Goal: Information Seeking & Learning: Learn about a topic

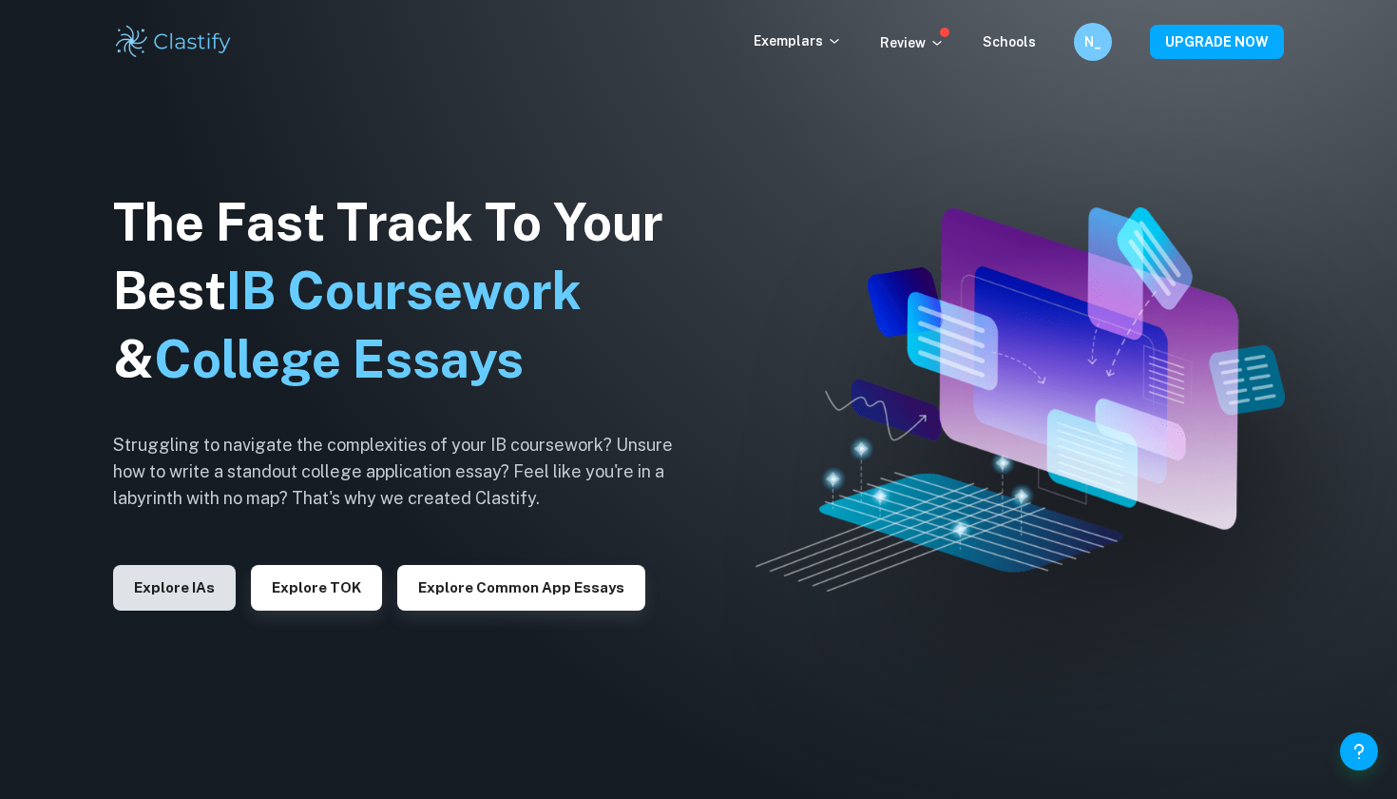
click at [190, 584] on button "Explore IAs" at bounding box center [174, 588] width 123 height 46
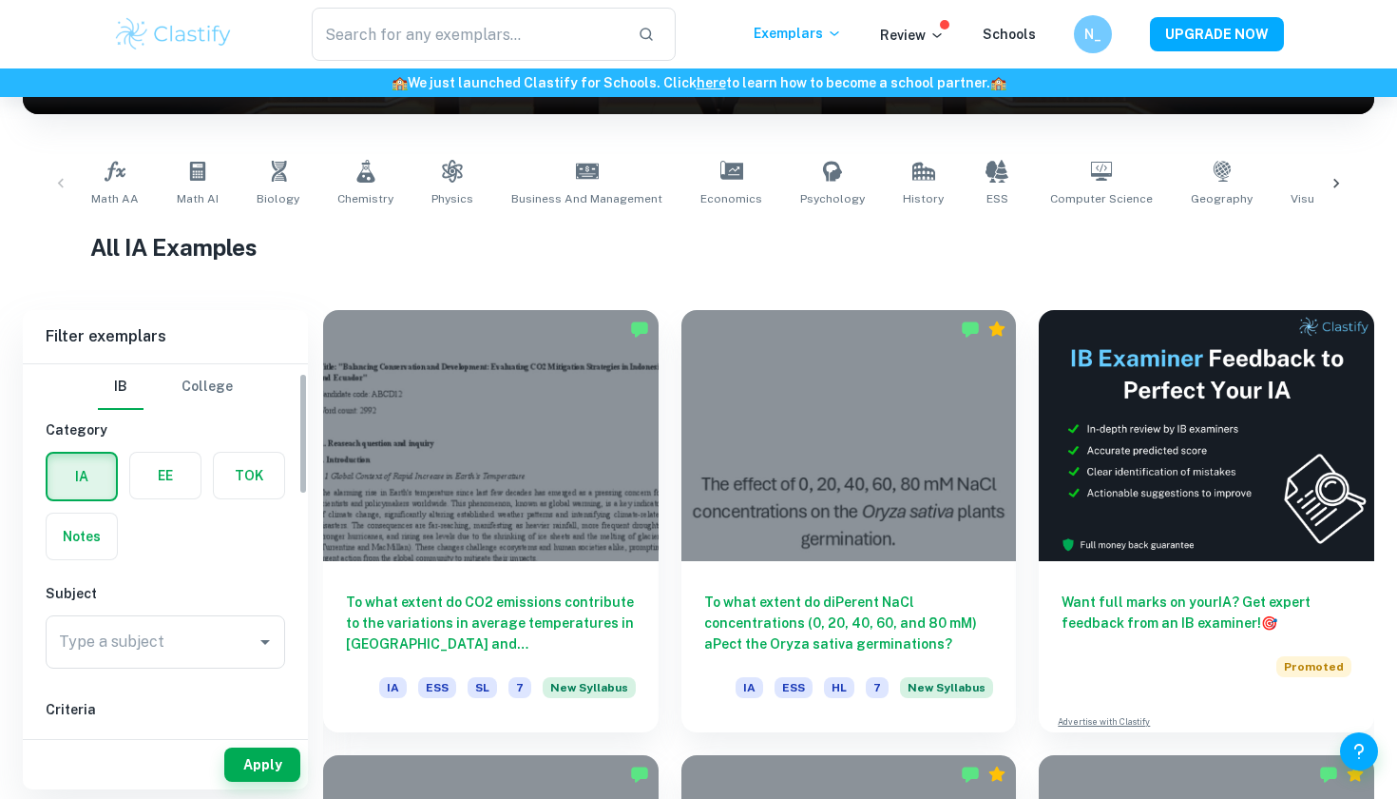
scroll to position [41, 0]
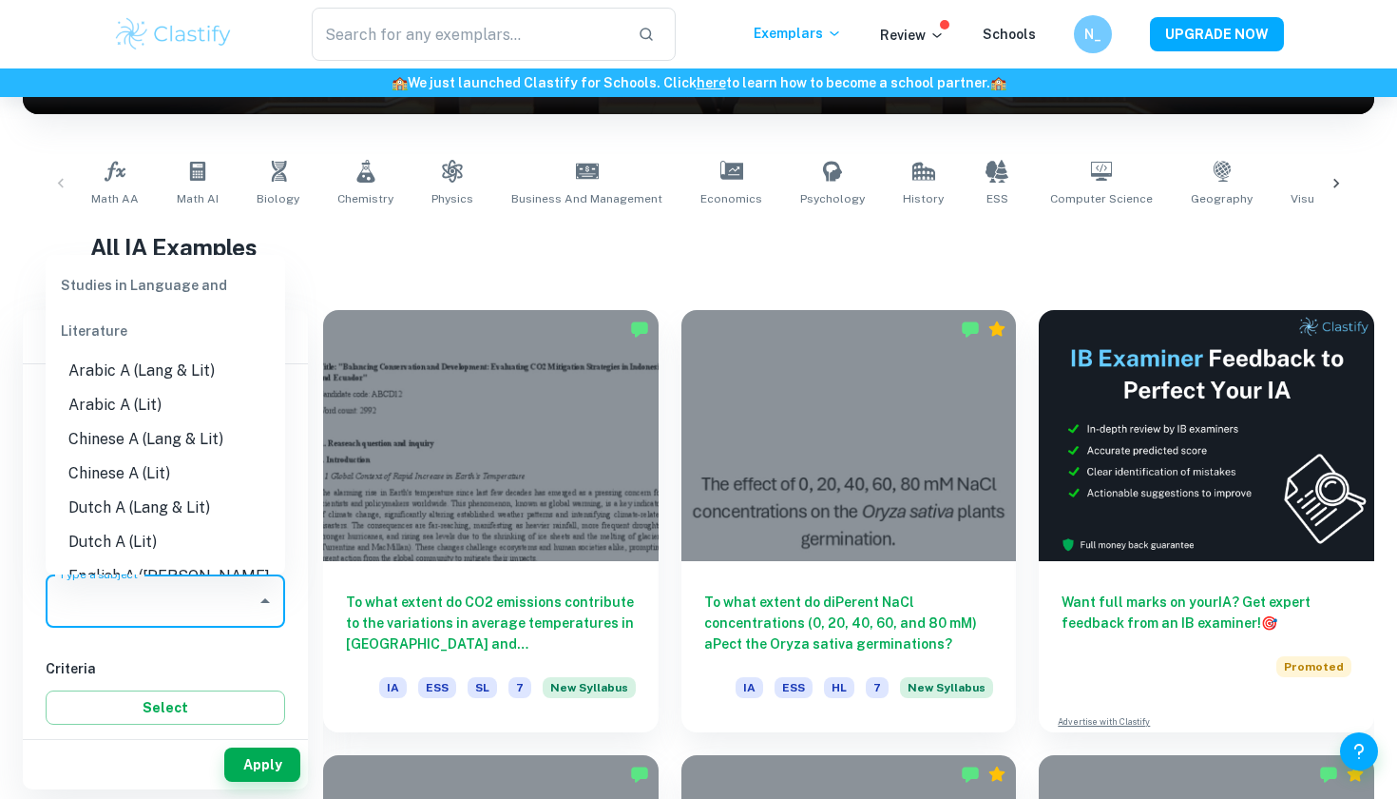
click at [157, 607] on input "Type a subject" at bounding box center [151, 601] width 194 height 36
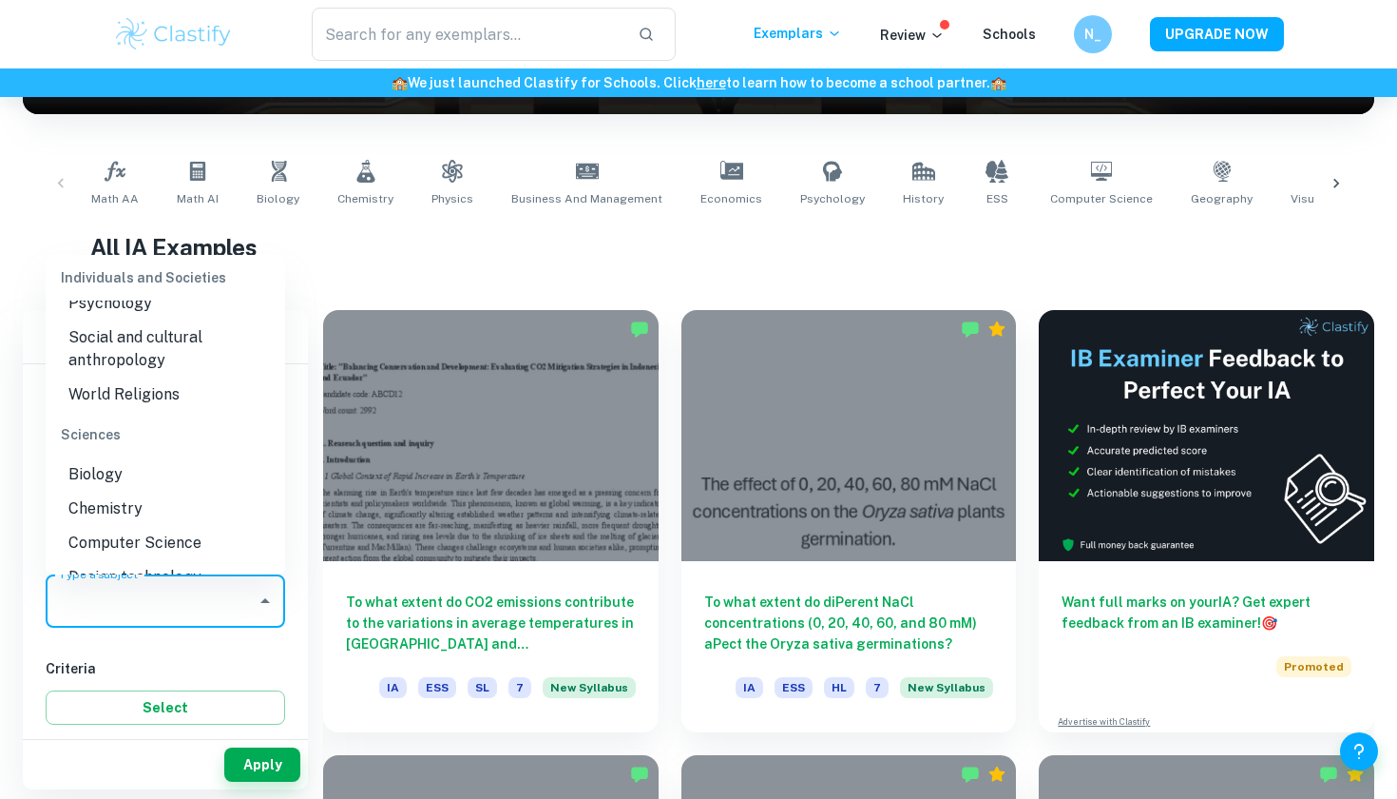
scroll to position [2200, 0]
click at [167, 458] on li "Biology" at bounding box center [166, 475] width 240 height 34
type input "Biology"
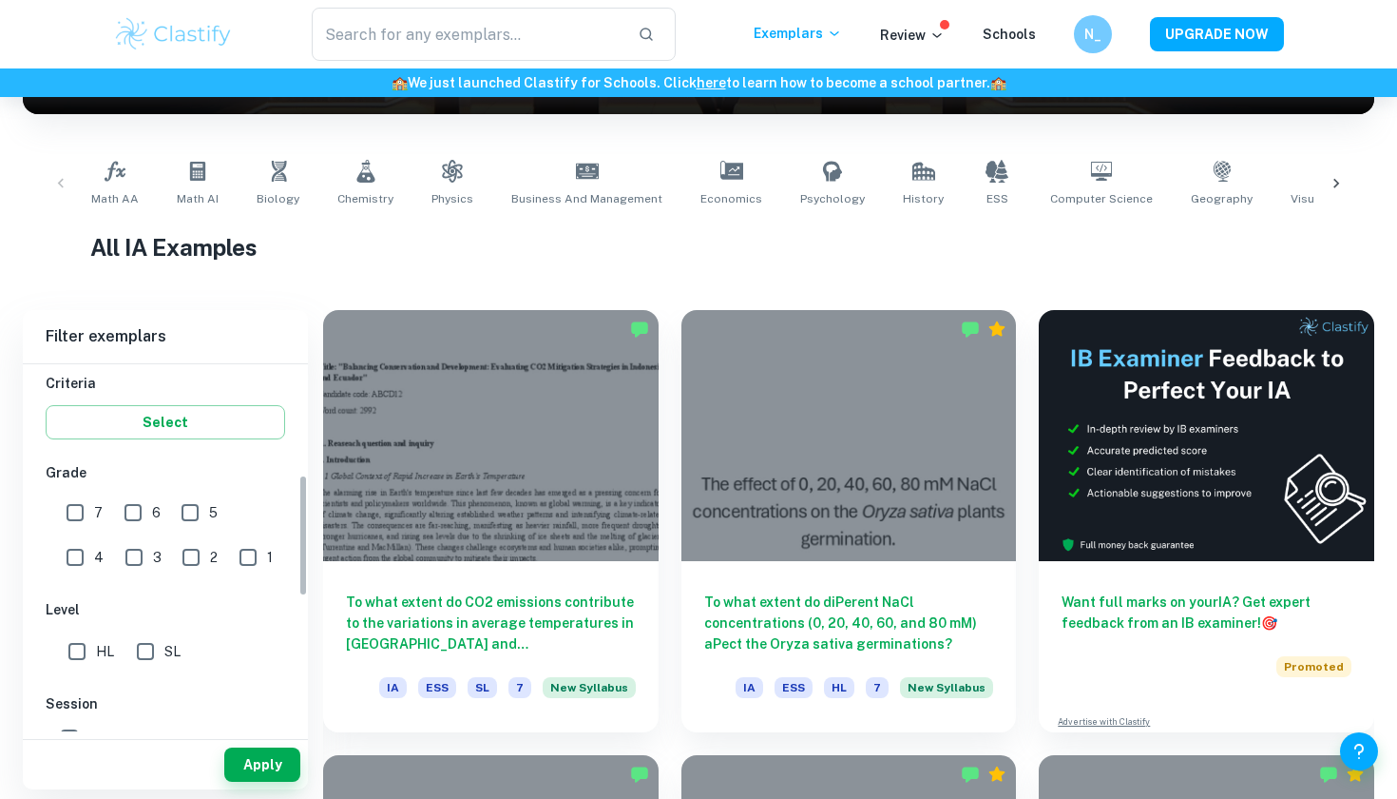
scroll to position [340, 0]
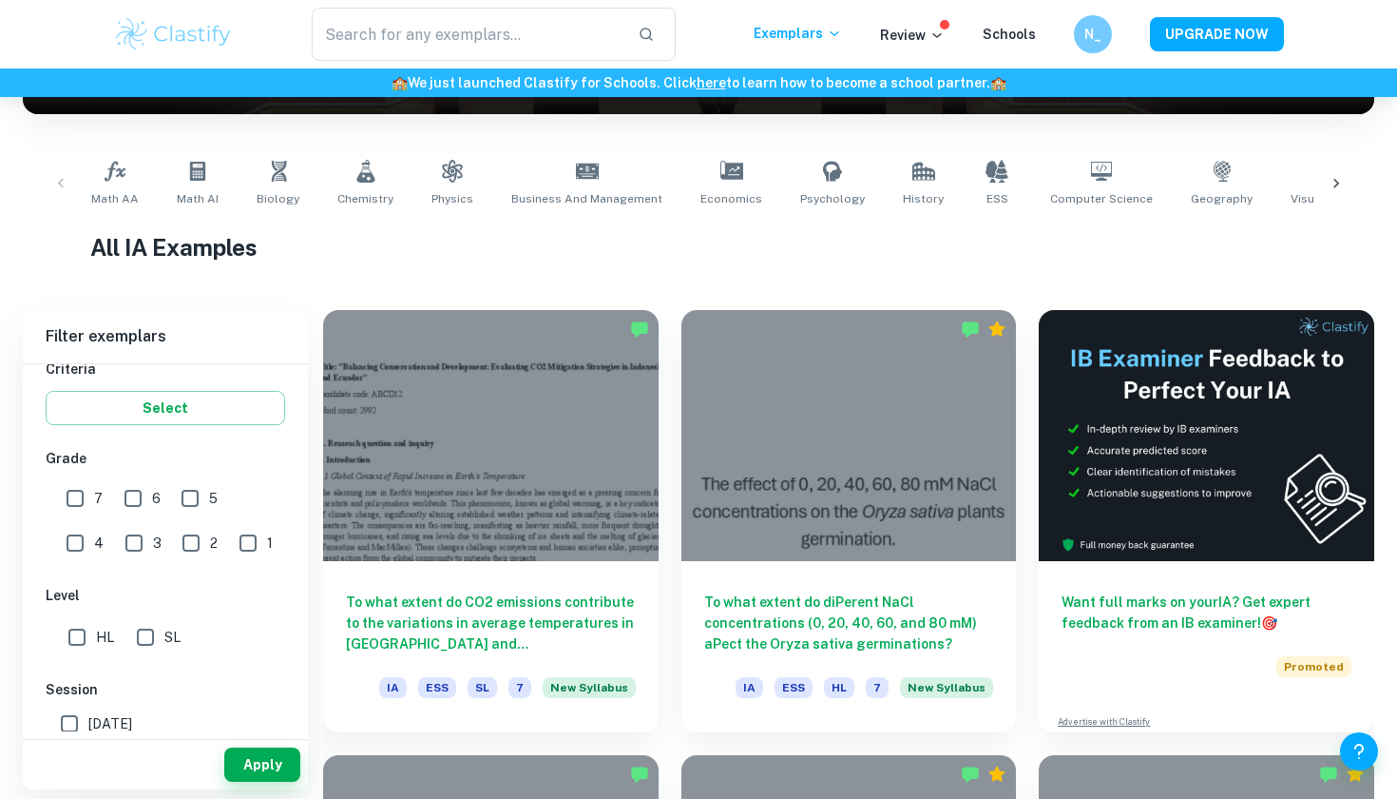
click at [82, 499] on input "7" at bounding box center [75, 498] width 38 height 38
checkbox input "true"
click at [148, 640] on input "SL" at bounding box center [145, 637] width 38 height 38
checkbox input "true"
click at [68, 639] on input "HL" at bounding box center [77, 637] width 38 height 38
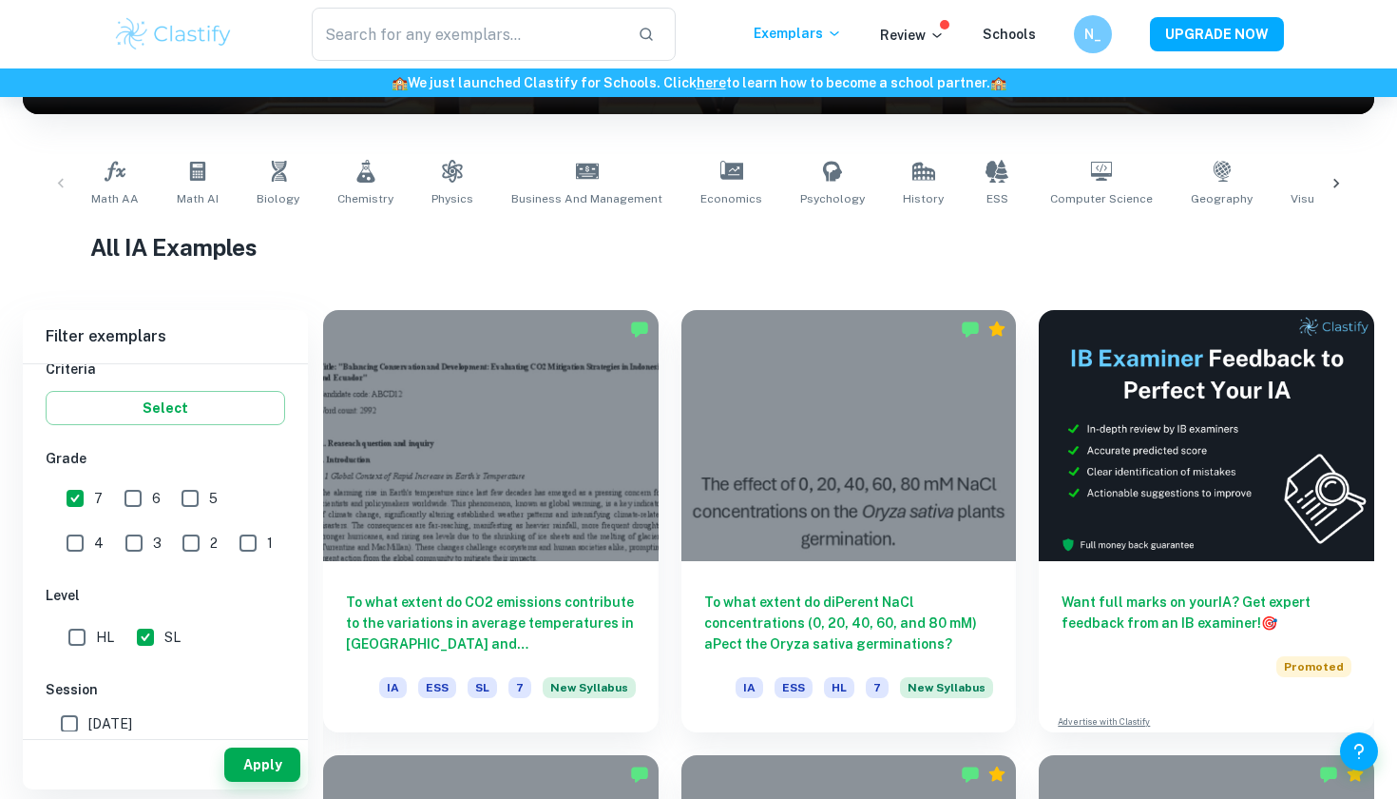
checkbox input "true"
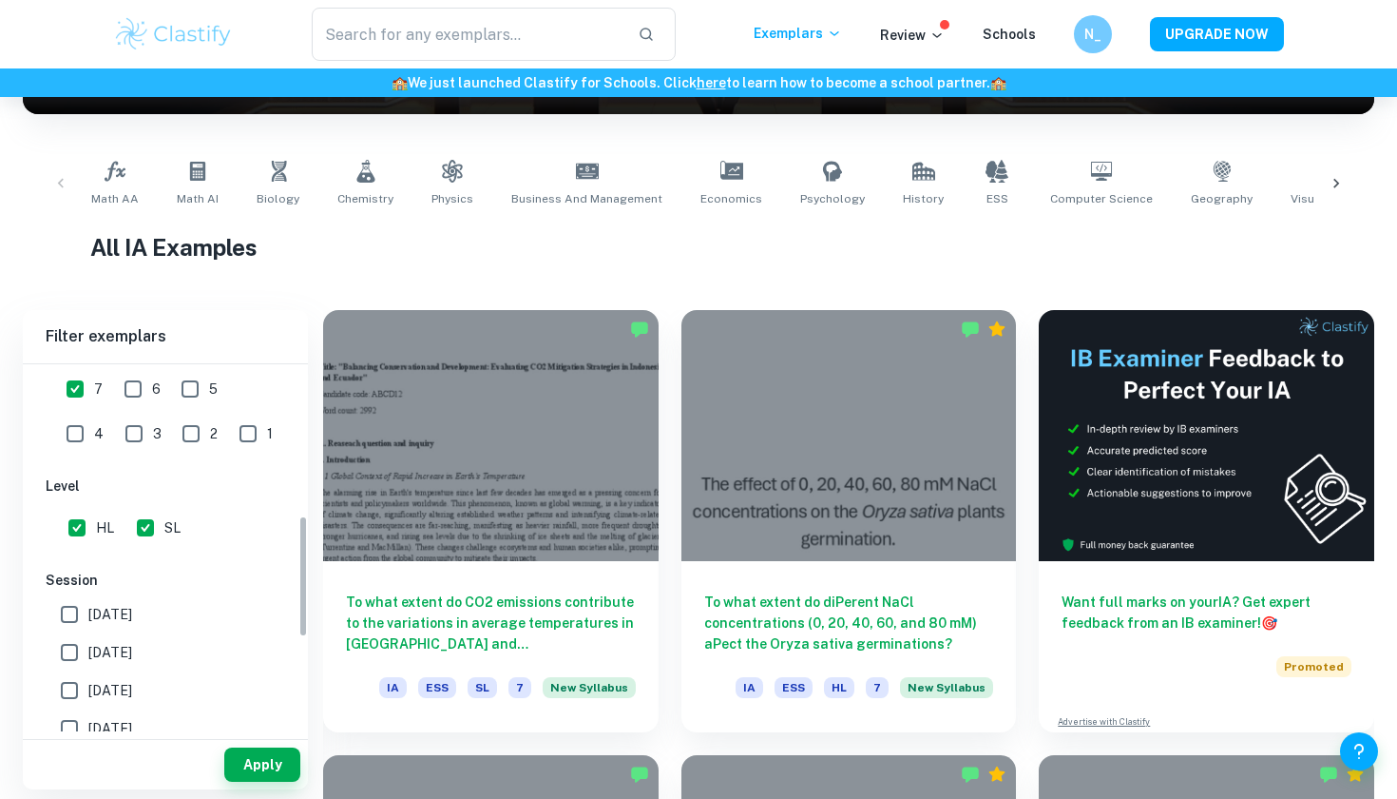
scroll to position [456, 0]
click at [70, 612] on input "[DATE]" at bounding box center [69, 607] width 38 height 38
checkbox input "true"
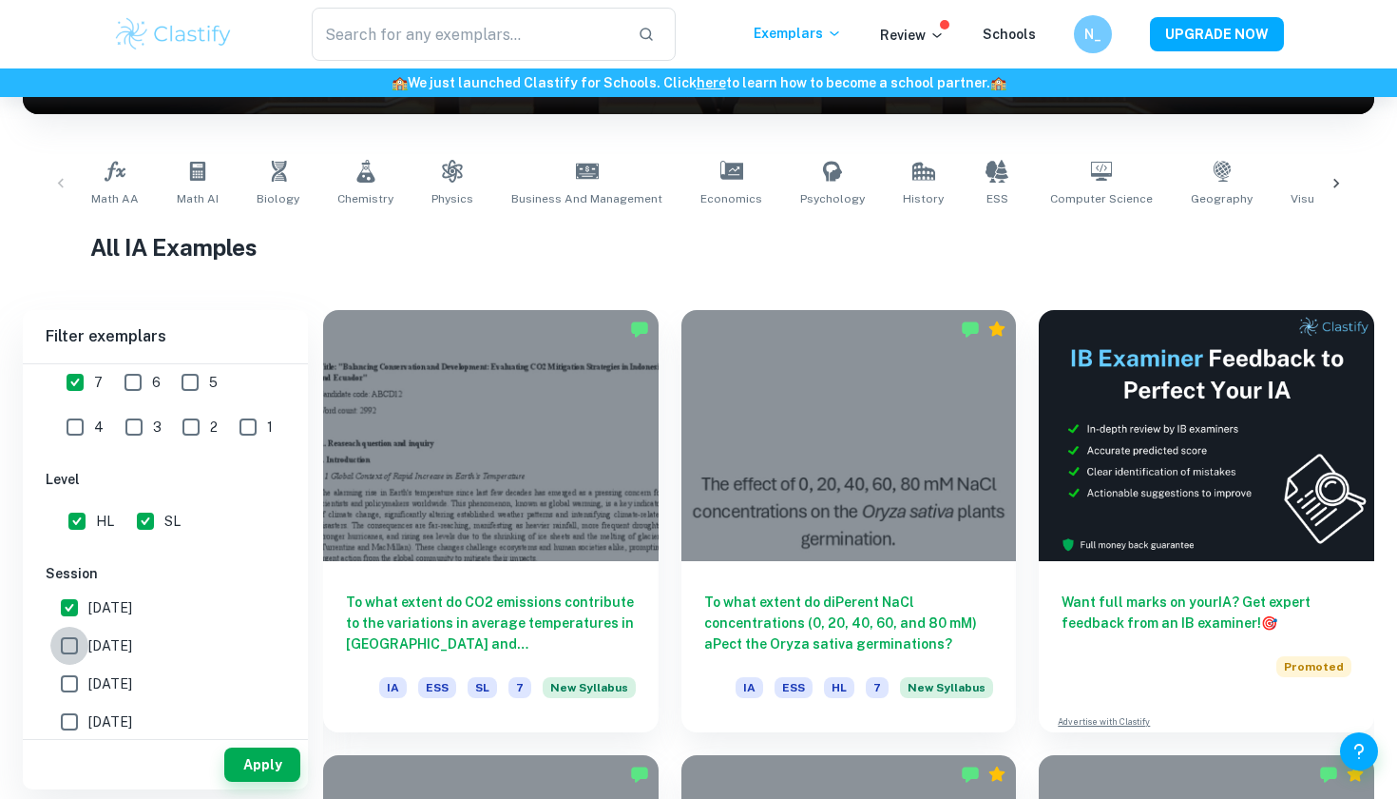
click at [70, 647] on input "[DATE]" at bounding box center [69, 645] width 38 height 38
checkbox input "true"
click at [257, 762] on button "Apply" at bounding box center [262, 764] width 76 height 34
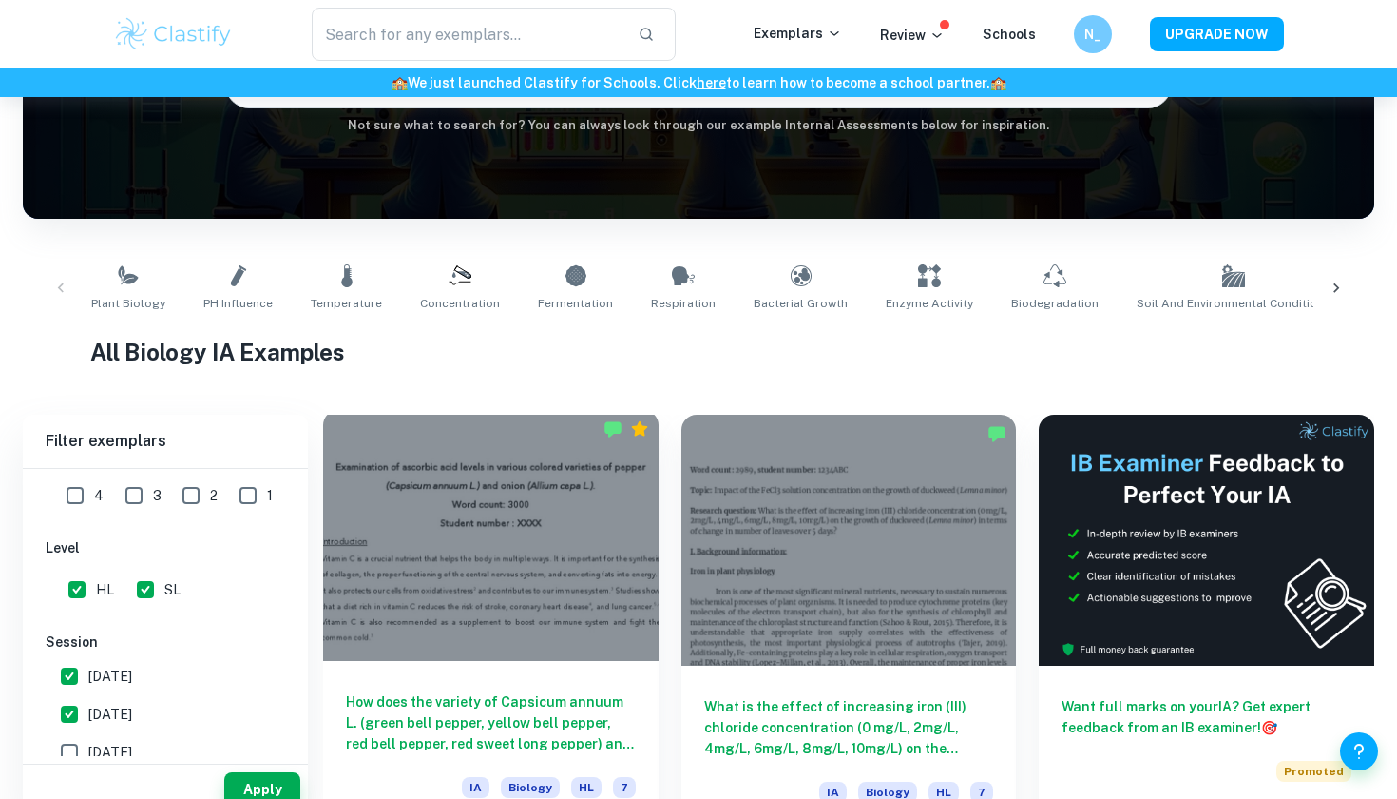
scroll to position [265, 0]
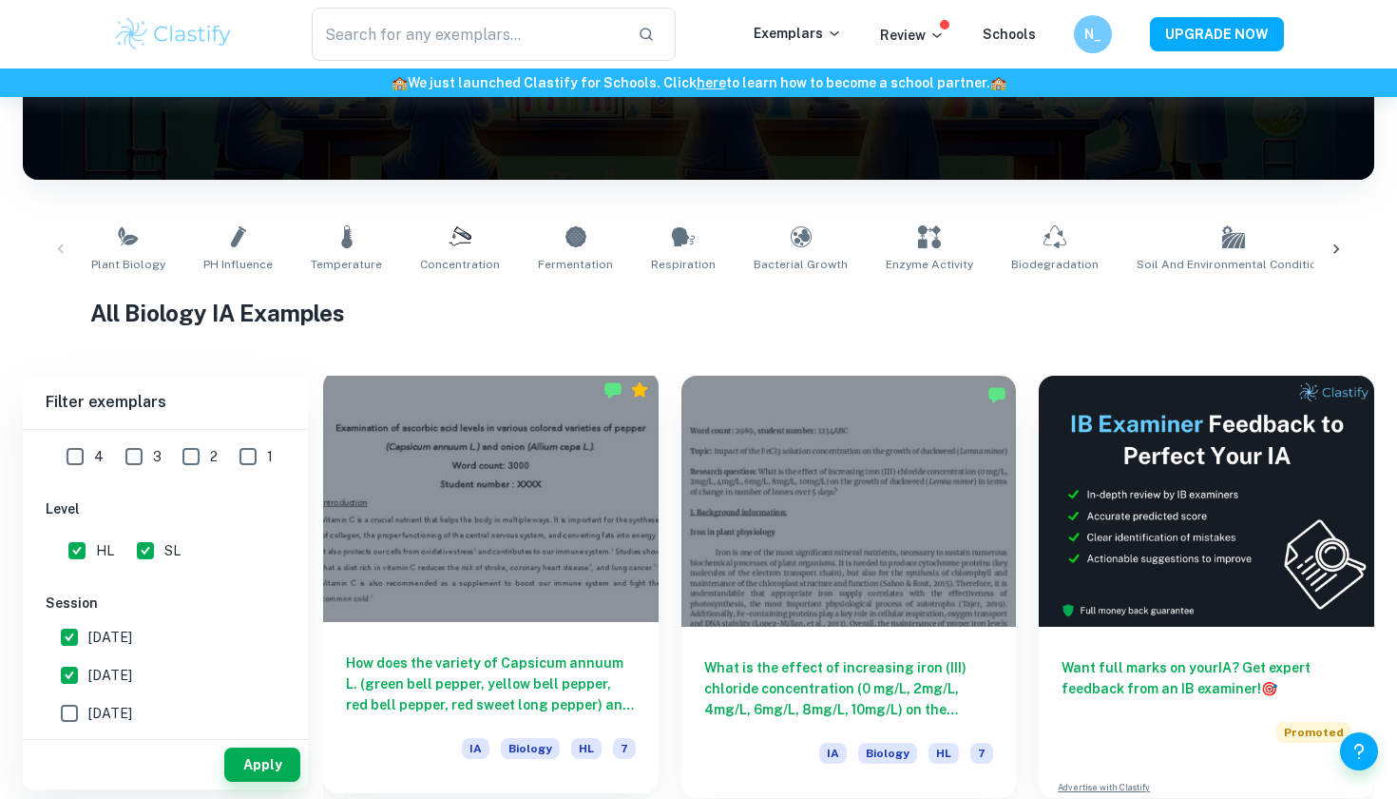
click at [478, 559] on div at bounding box center [491, 496] width 336 height 251
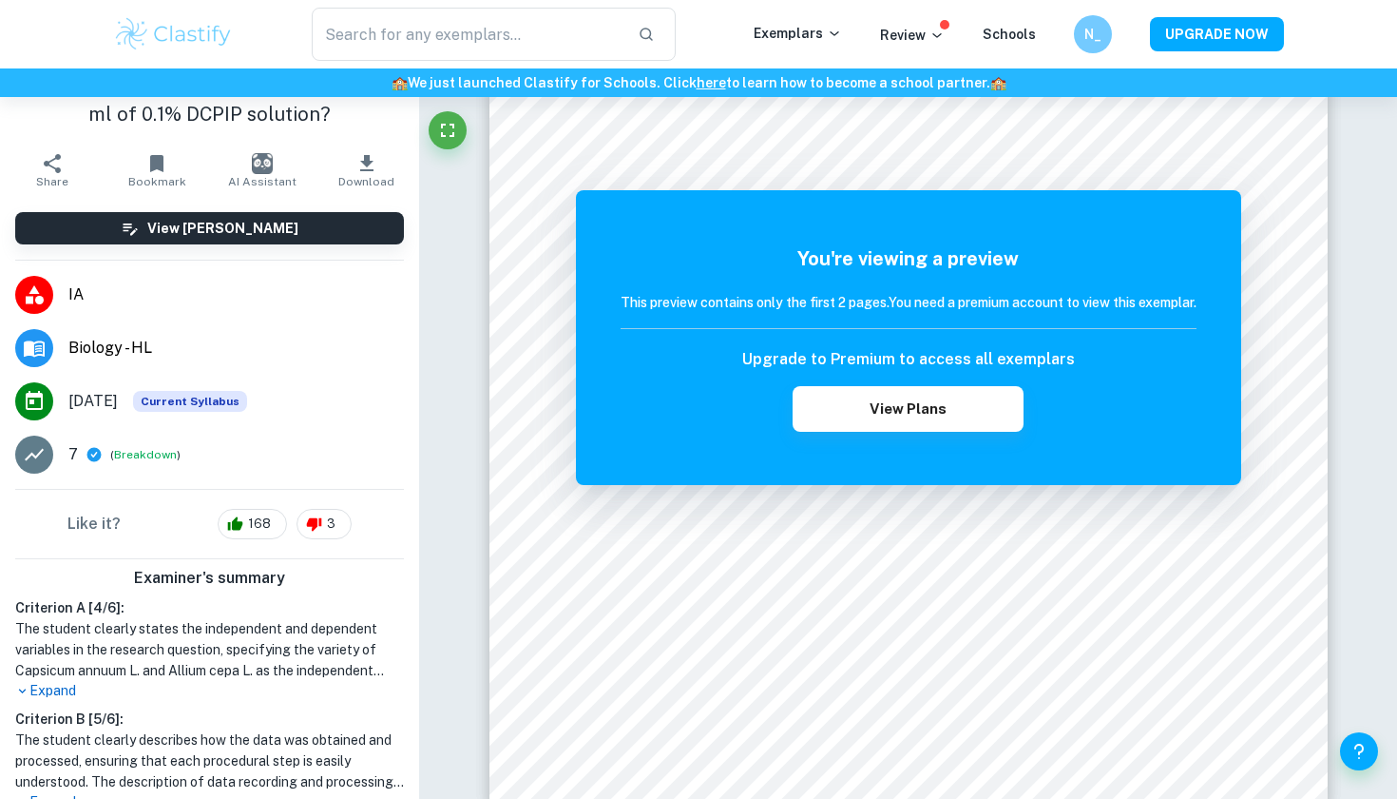
scroll to position [220, 0]
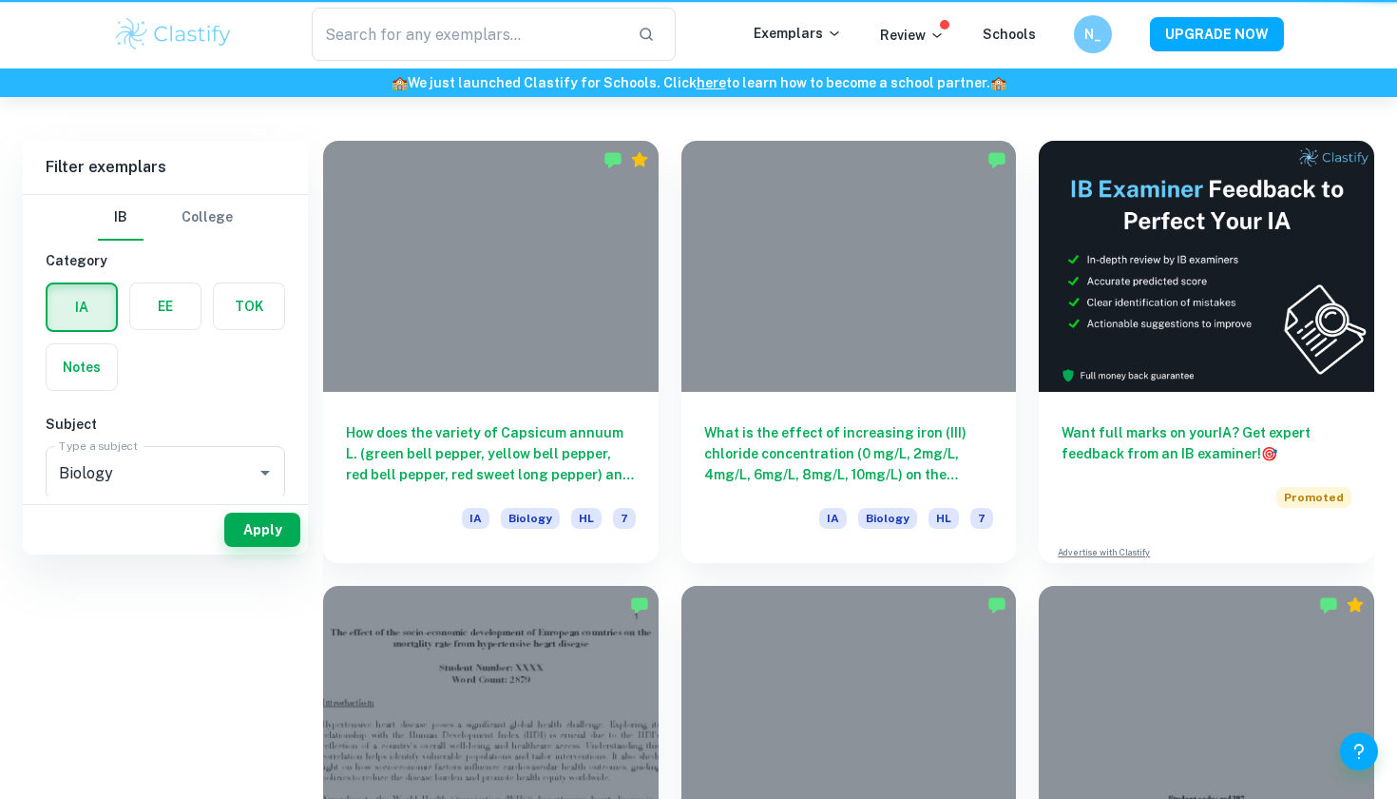
scroll to position [265, 0]
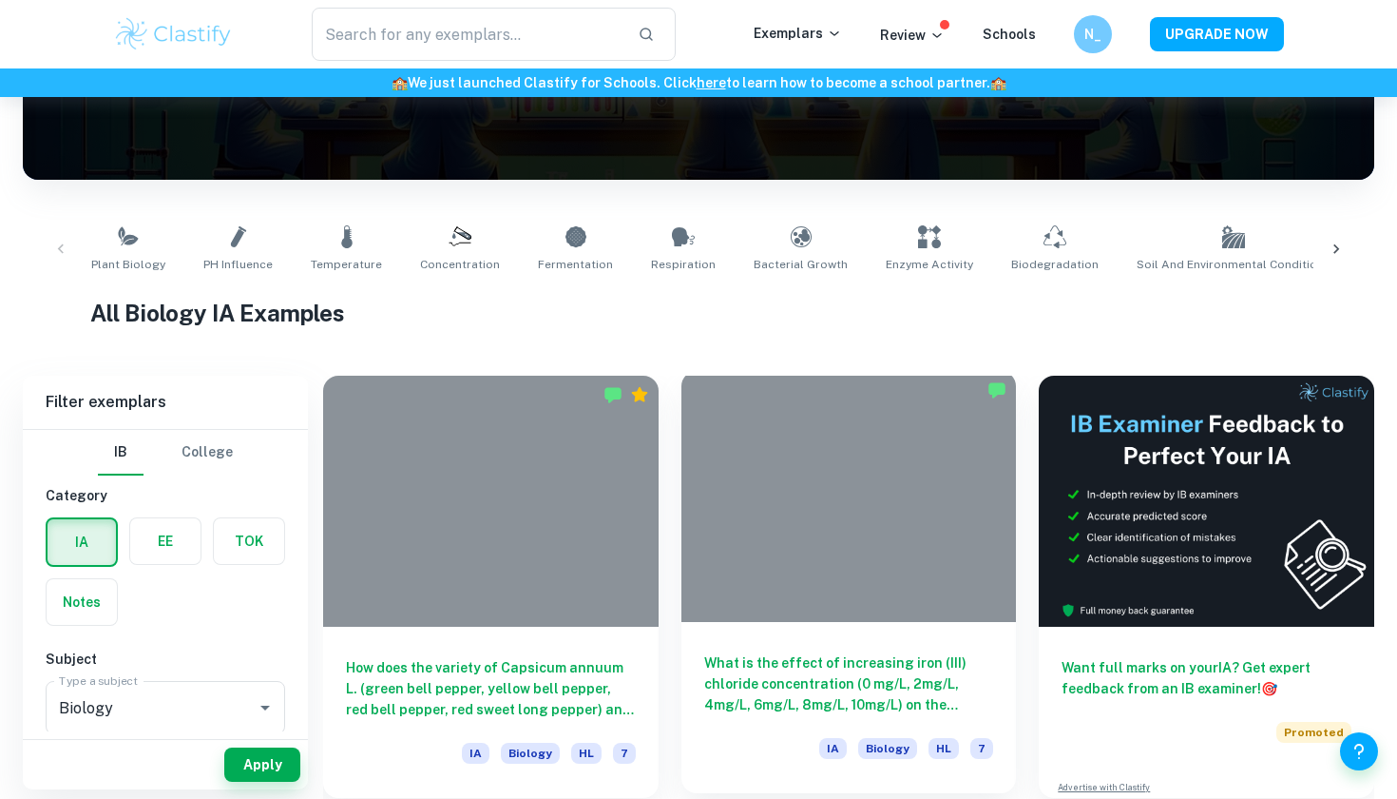
click at [841, 561] on div at bounding box center [850, 496] width 336 height 251
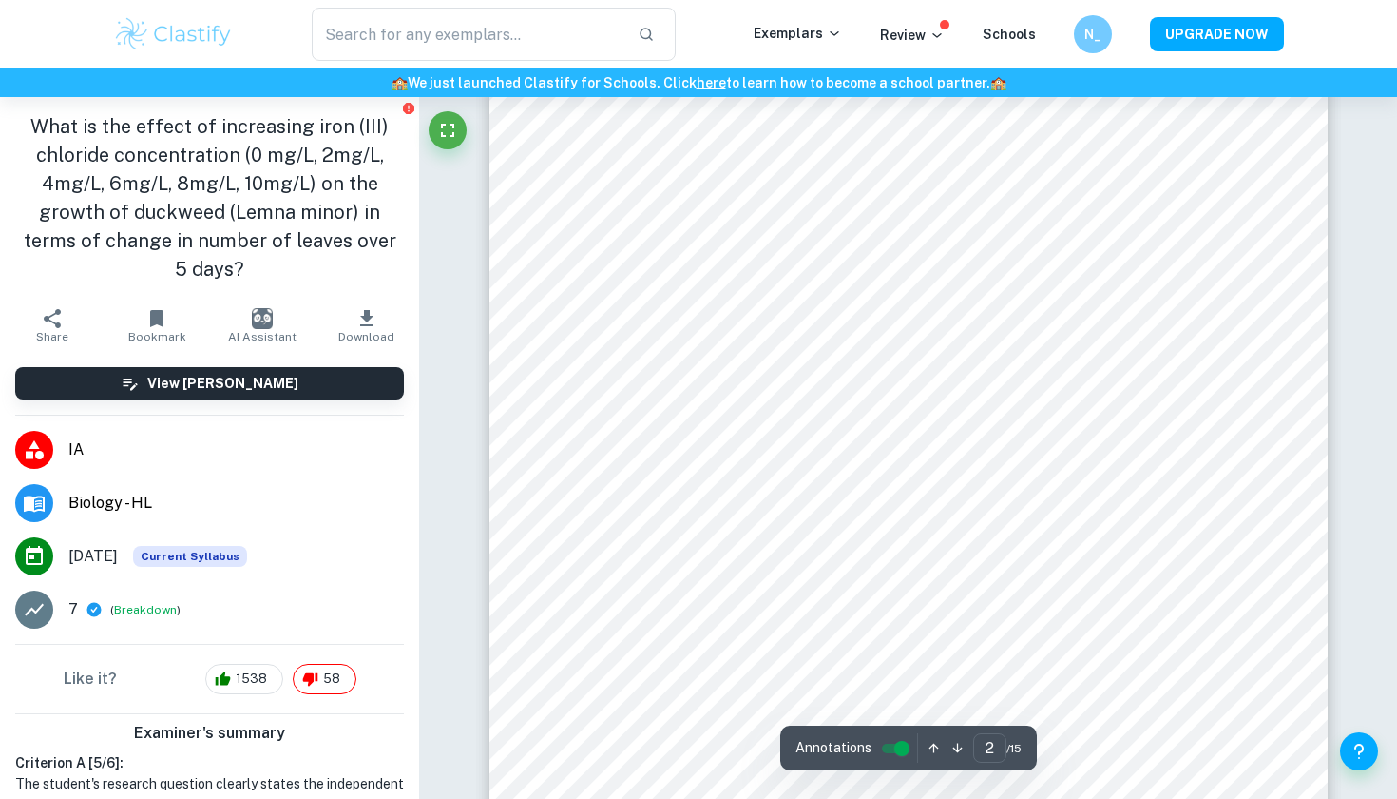
scroll to position [1457, 0]
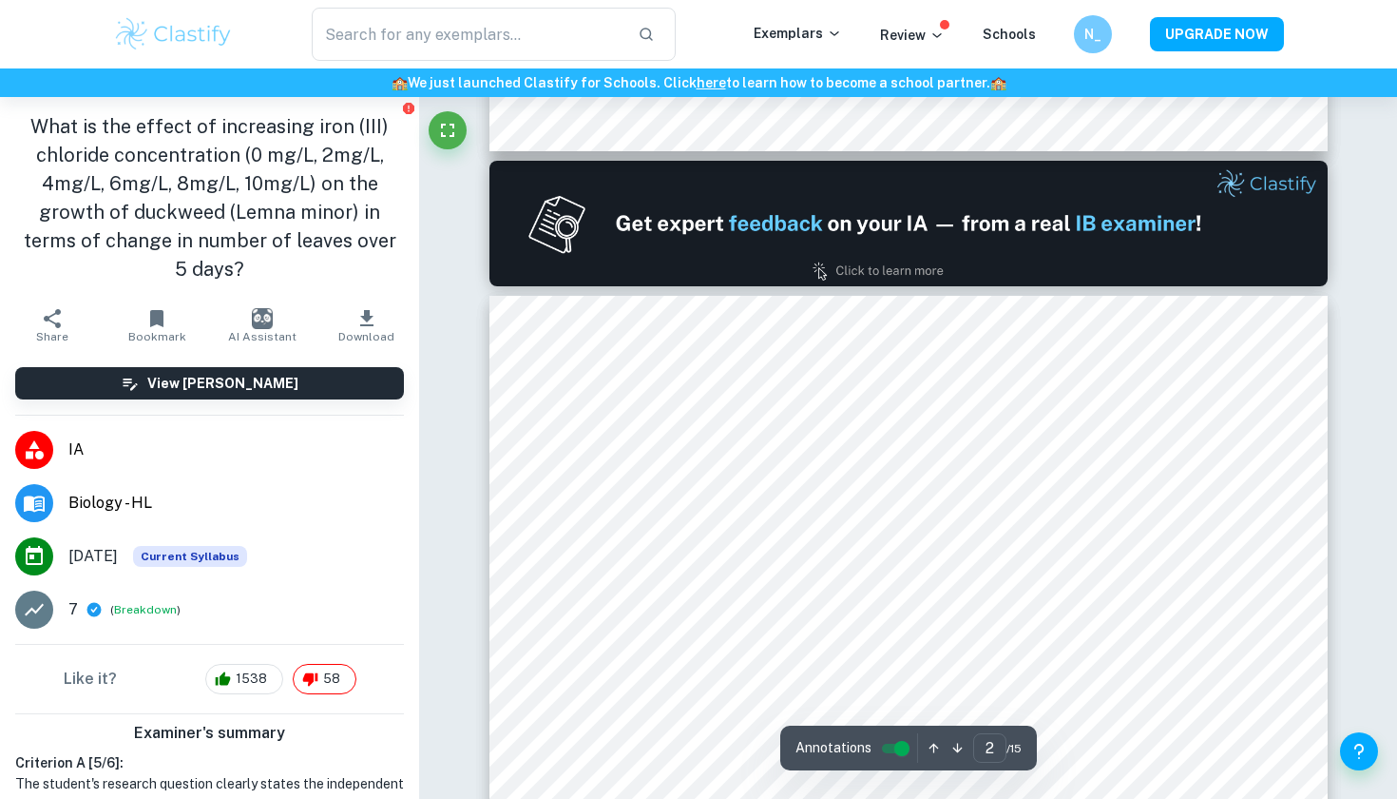
type input "1"
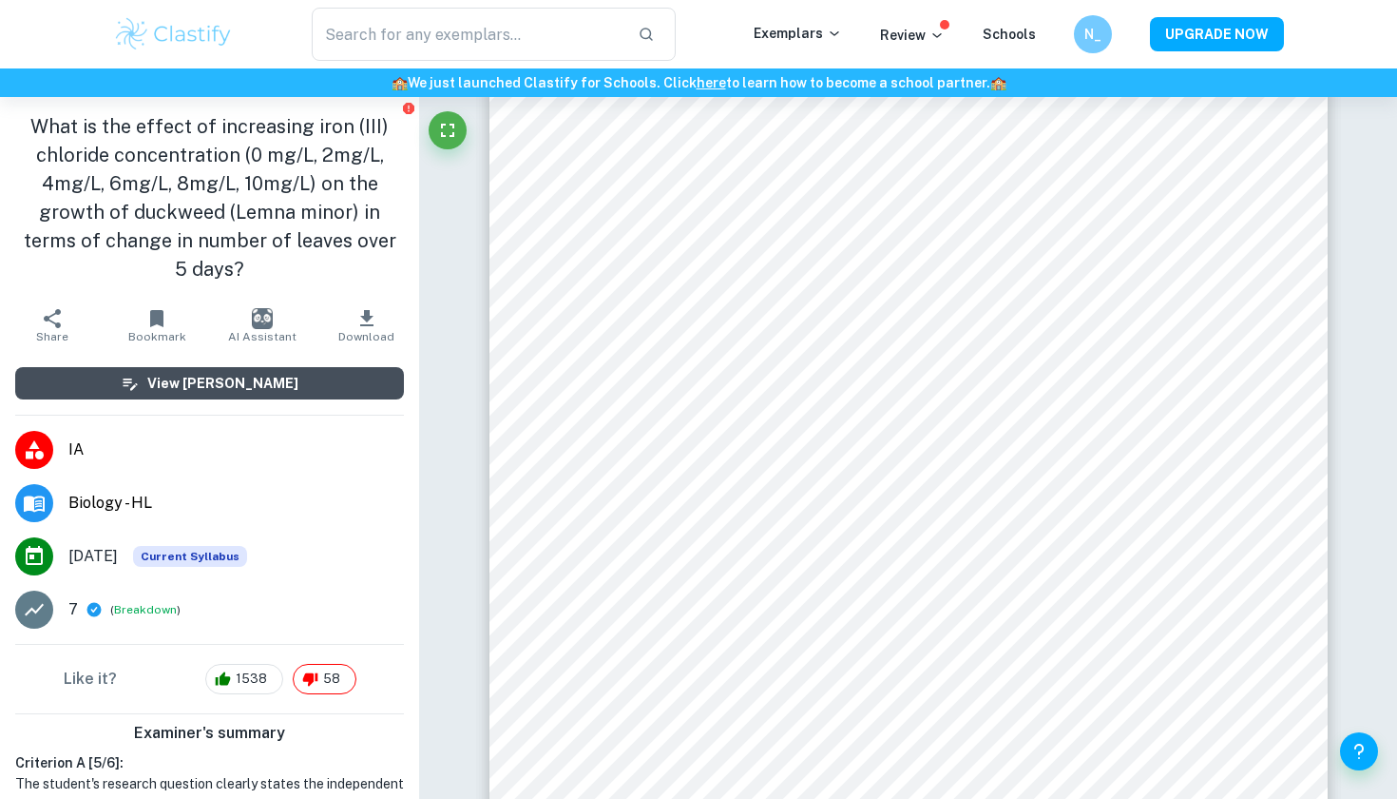
scroll to position [0, 0]
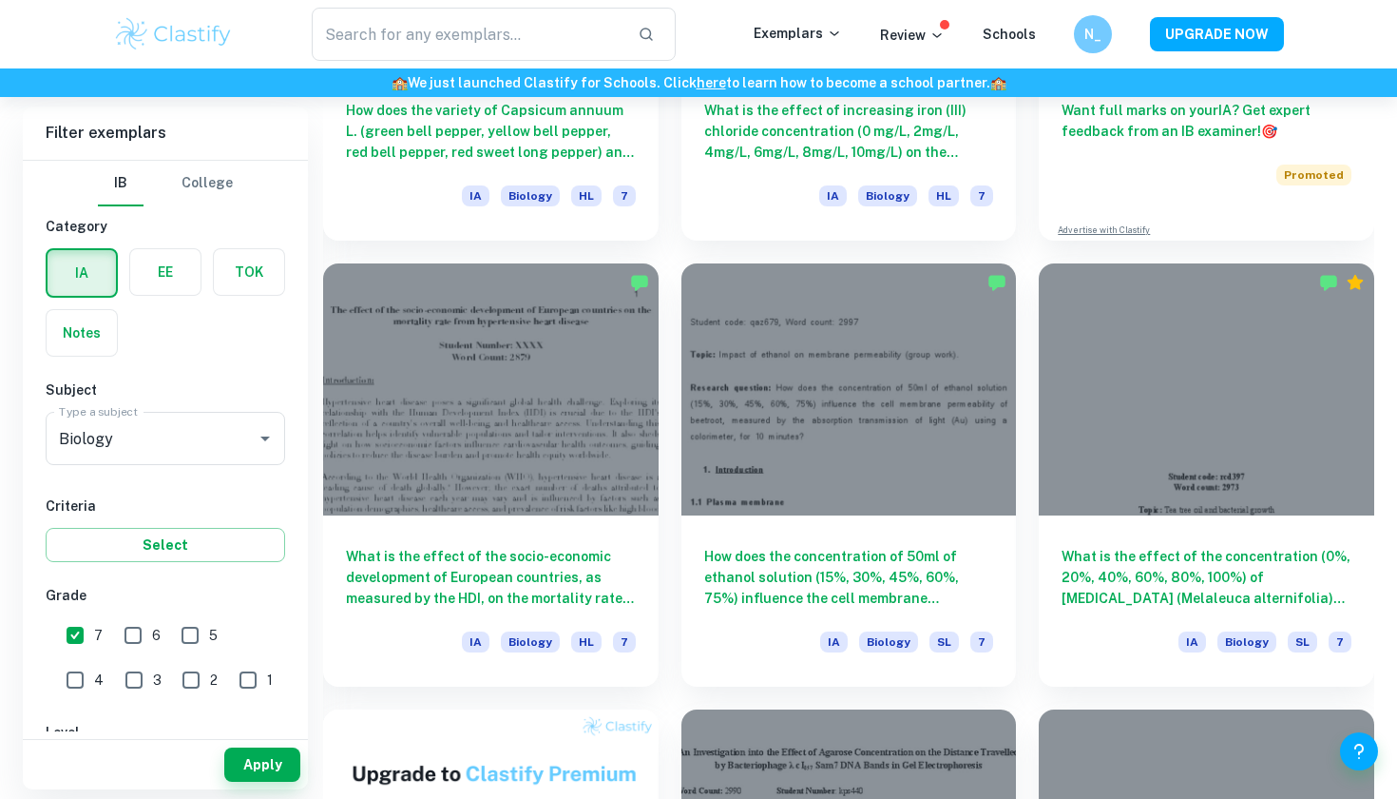
scroll to position [826, 0]
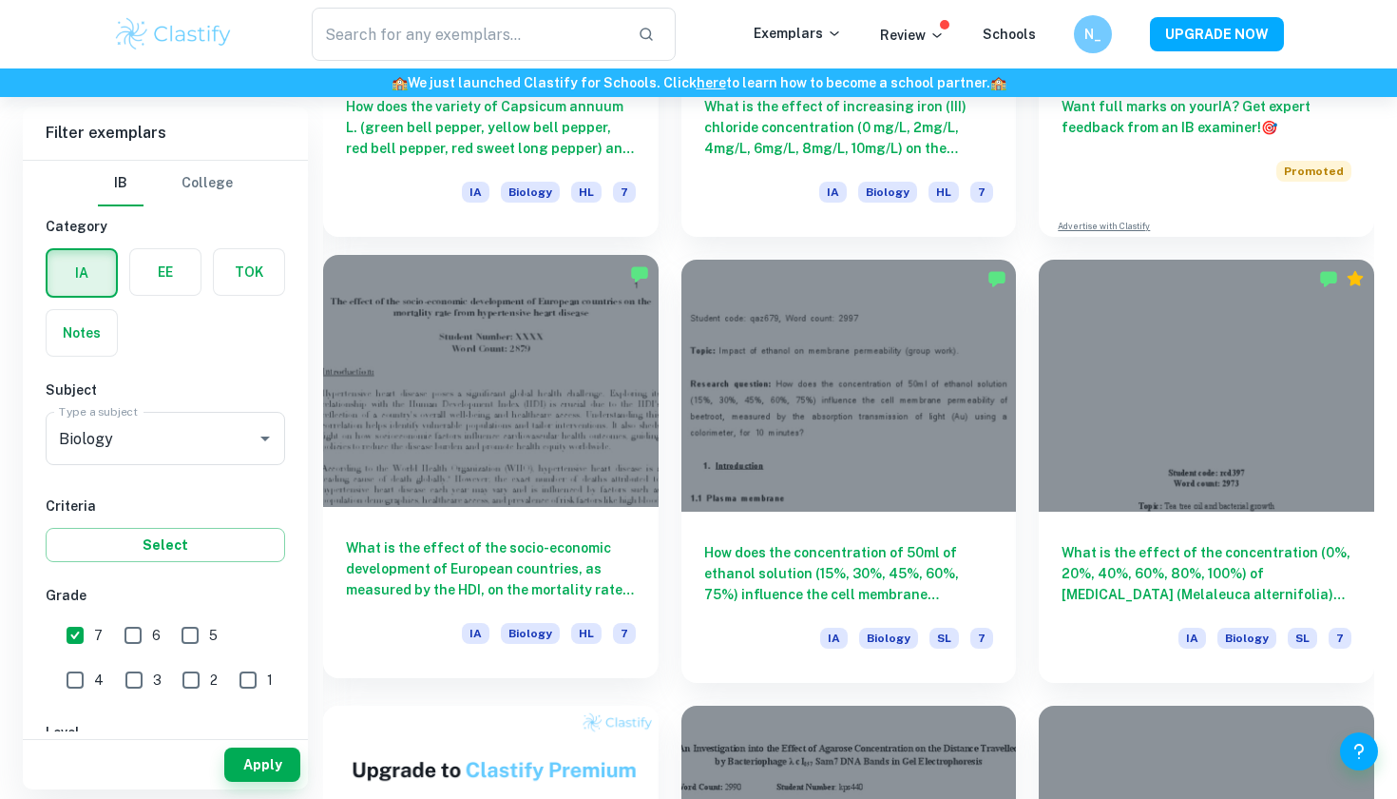
click at [462, 434] on div at bounding box center [491, 380] width 336 height 251
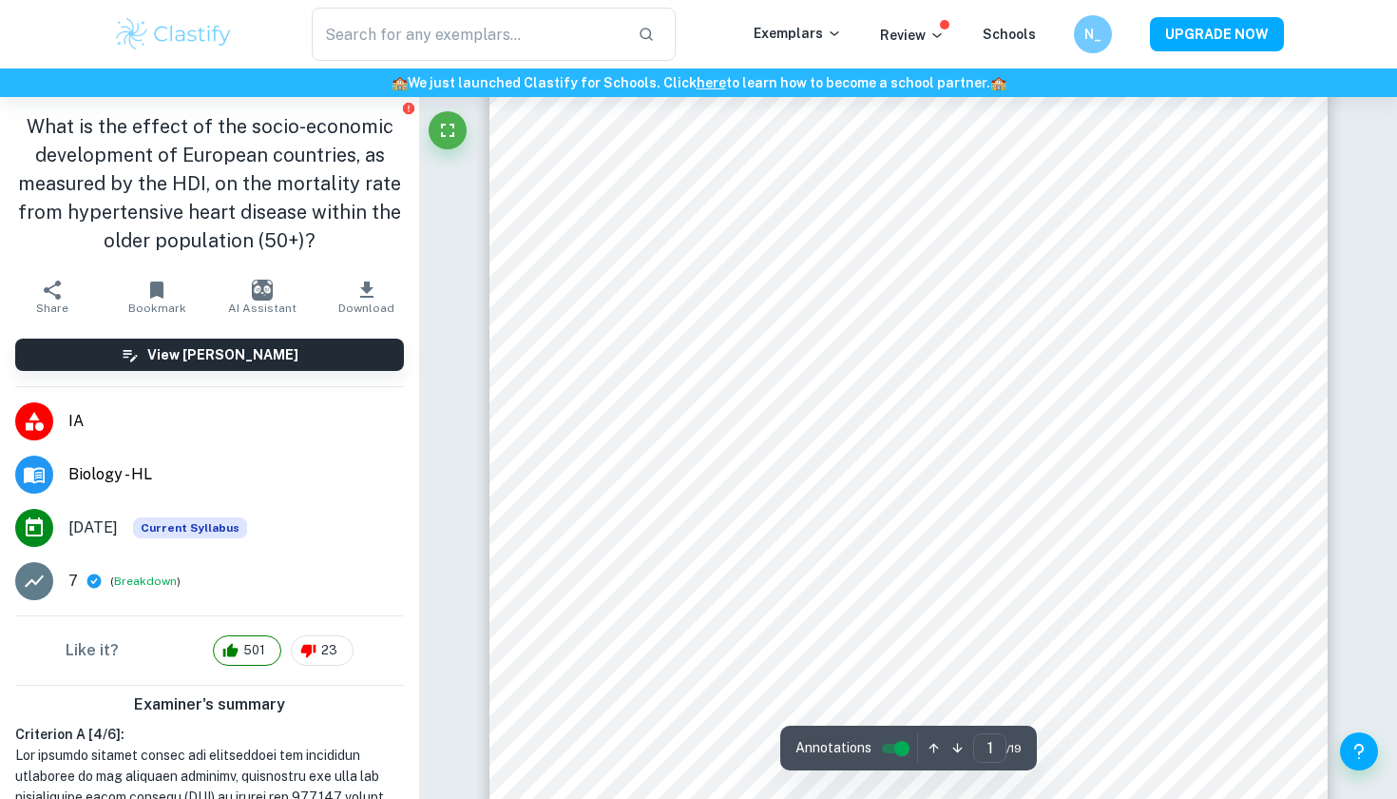
scroll to position [95, 0]
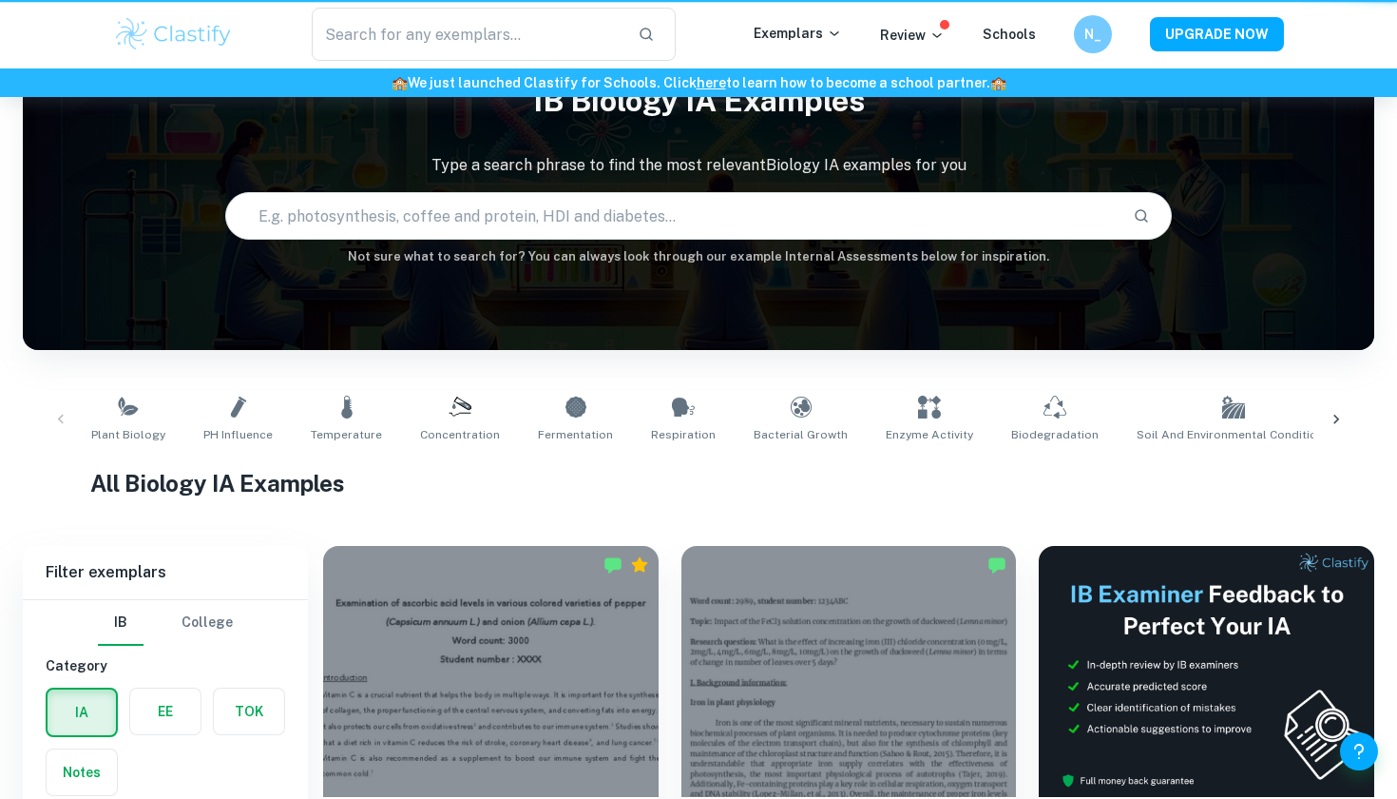
scroll to position [826, 0]
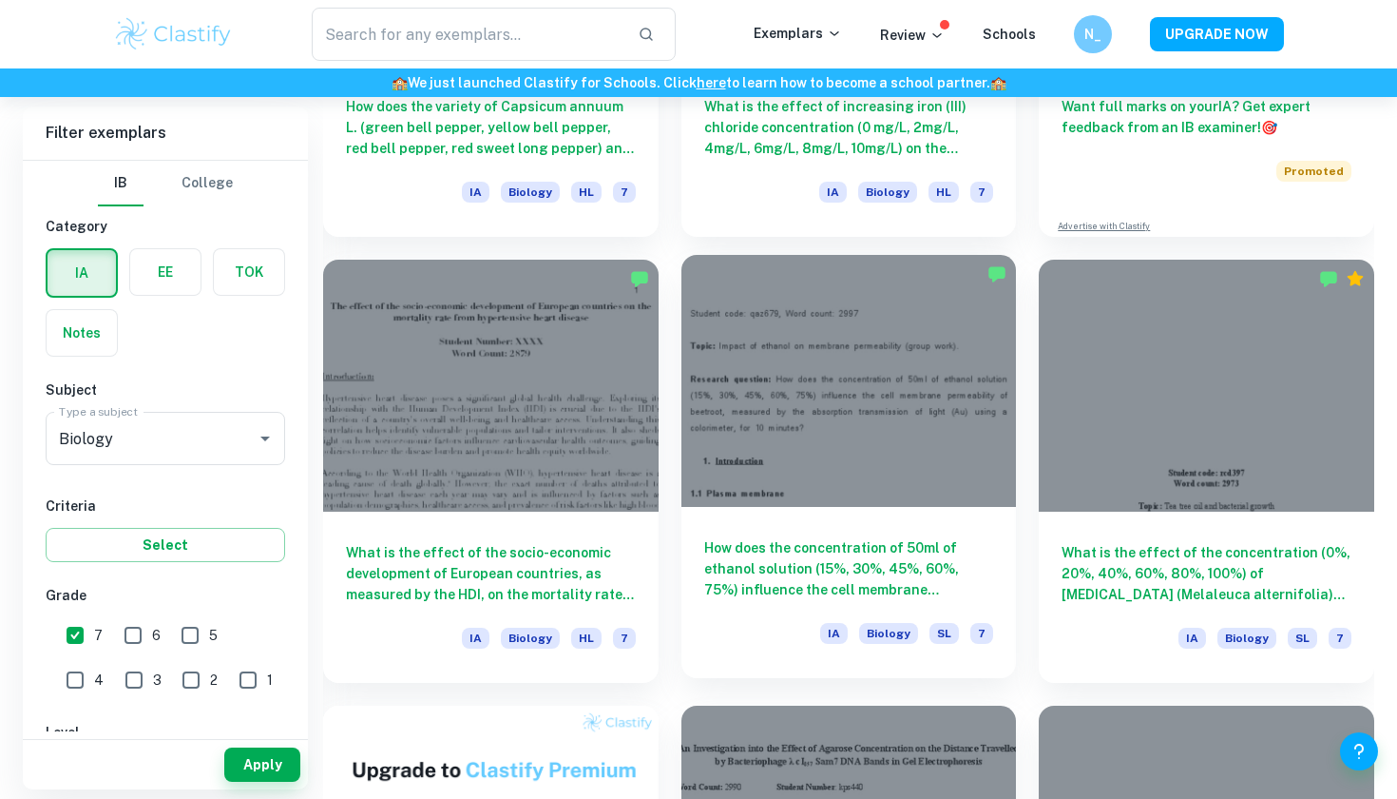
click at [890, 397] on div at bounding box center [850, 380] width 336 height 251
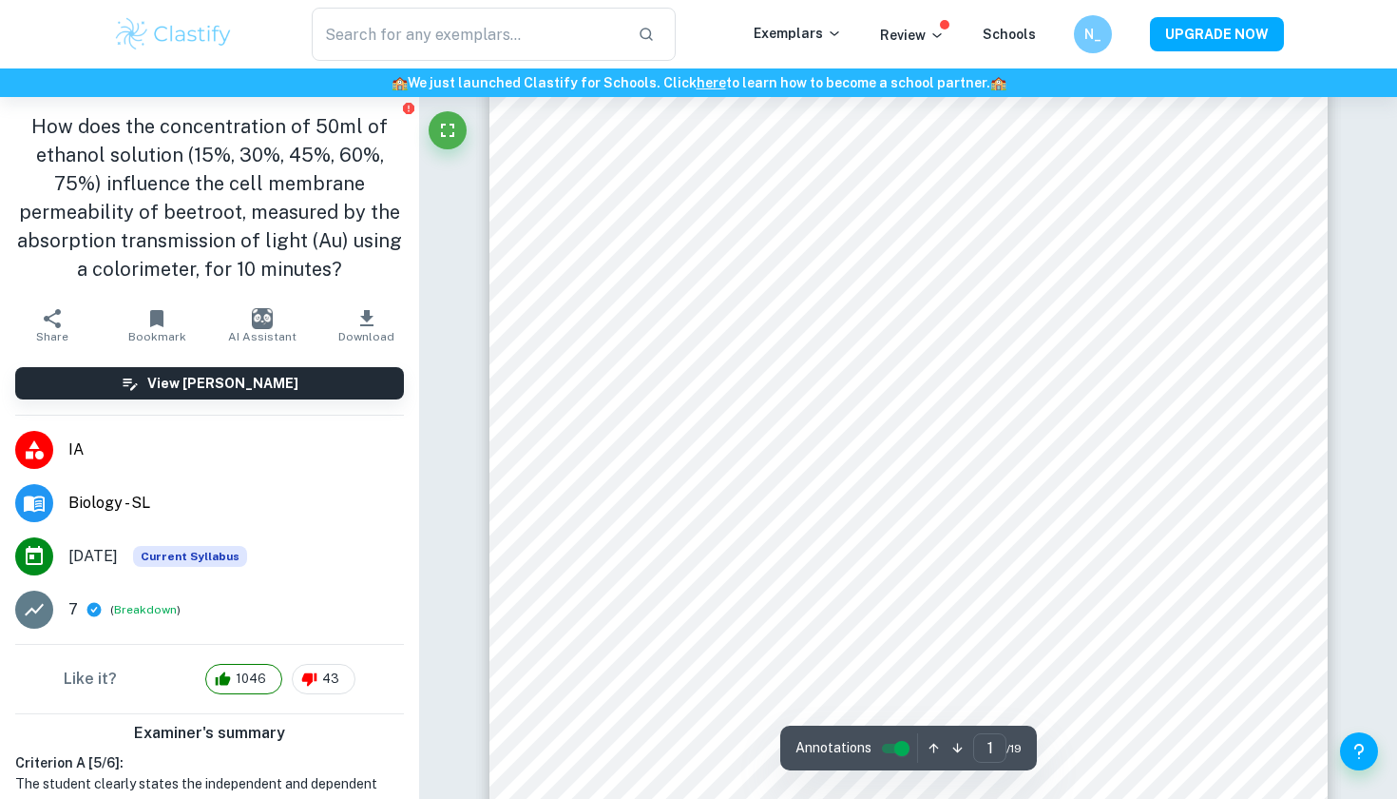
scroll to position [307, 0]
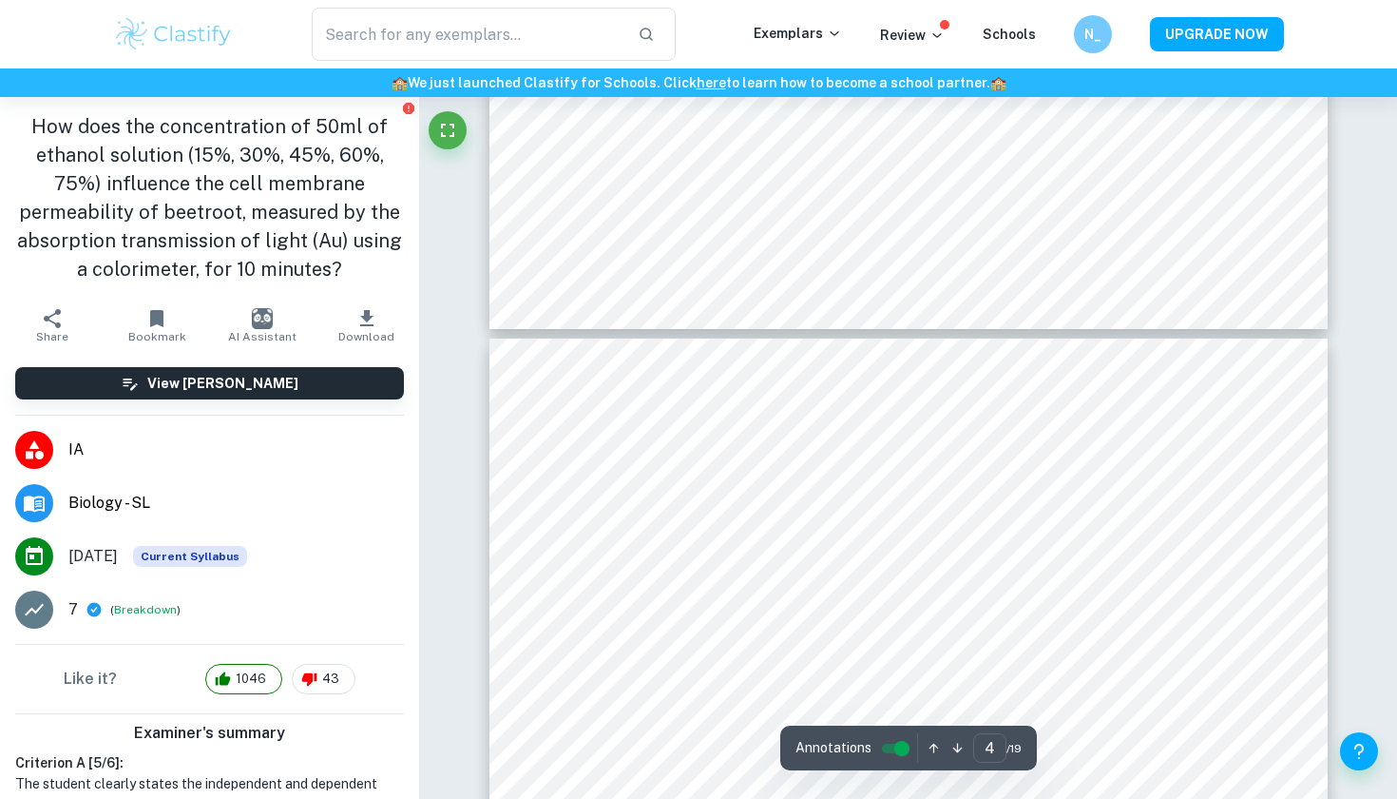
type input "3"
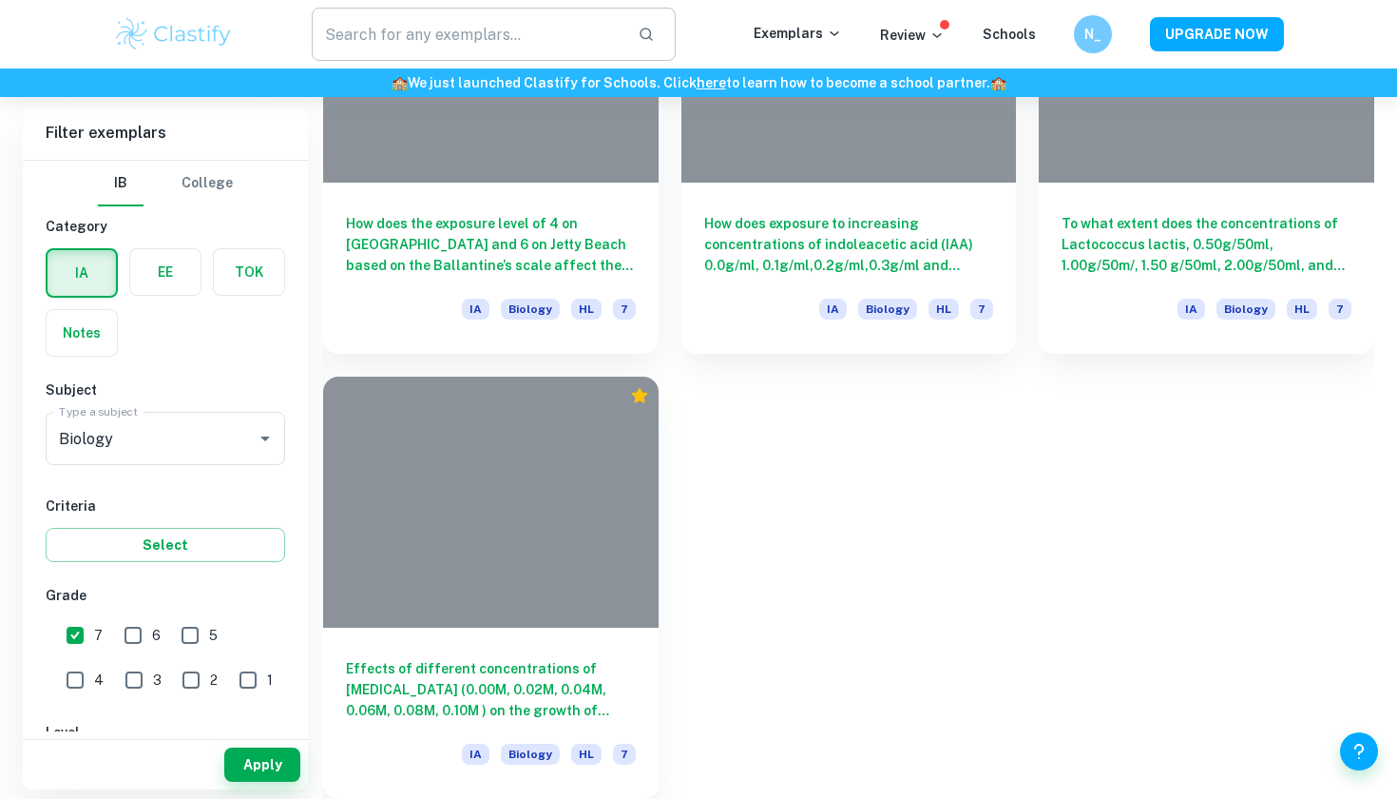
scroll to position [826, 0]
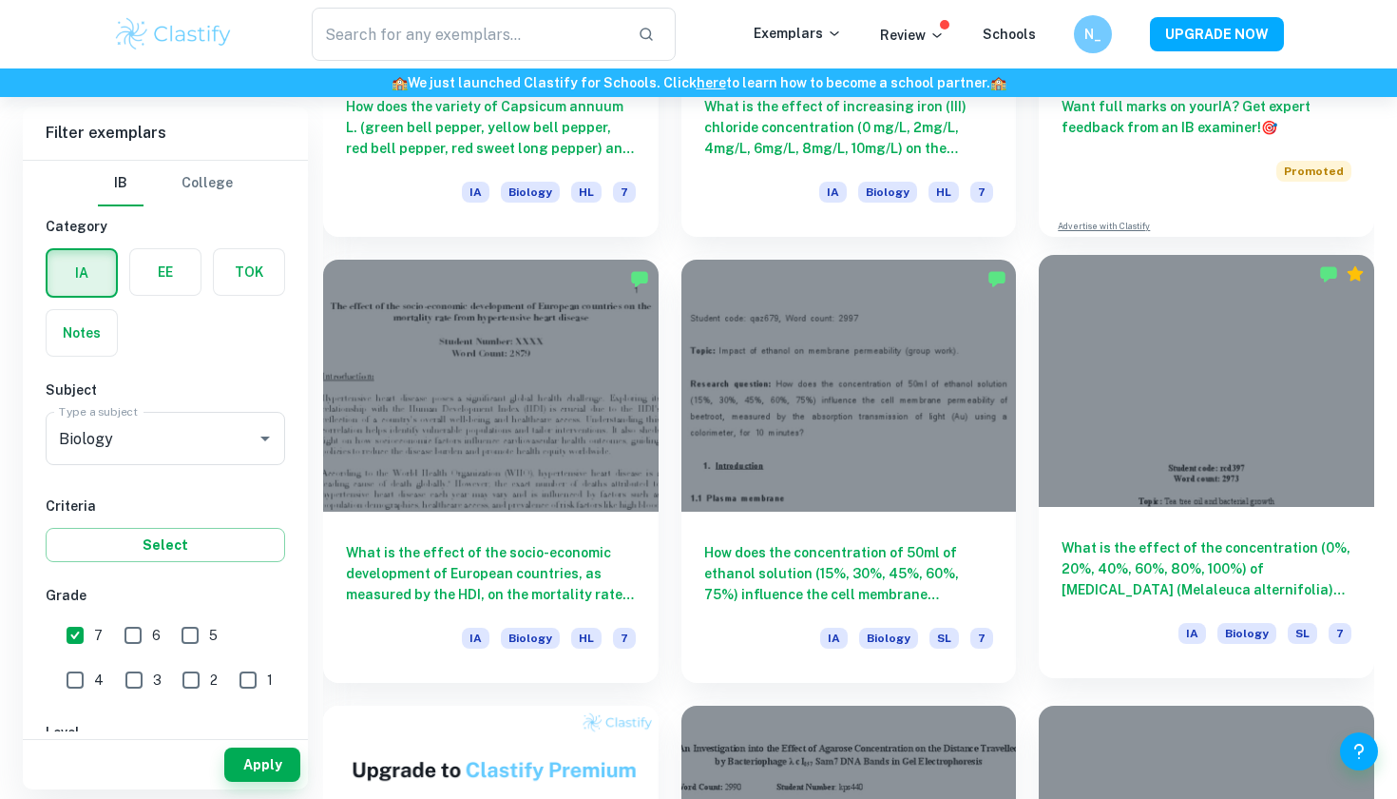
click at [1126, 578] on h6 "What is the effect of the concentration (0%, 20%, 40%, 60%, 80%, 100%) of [MEDI…" at bounding box center [1207, 568] width 290 height 63
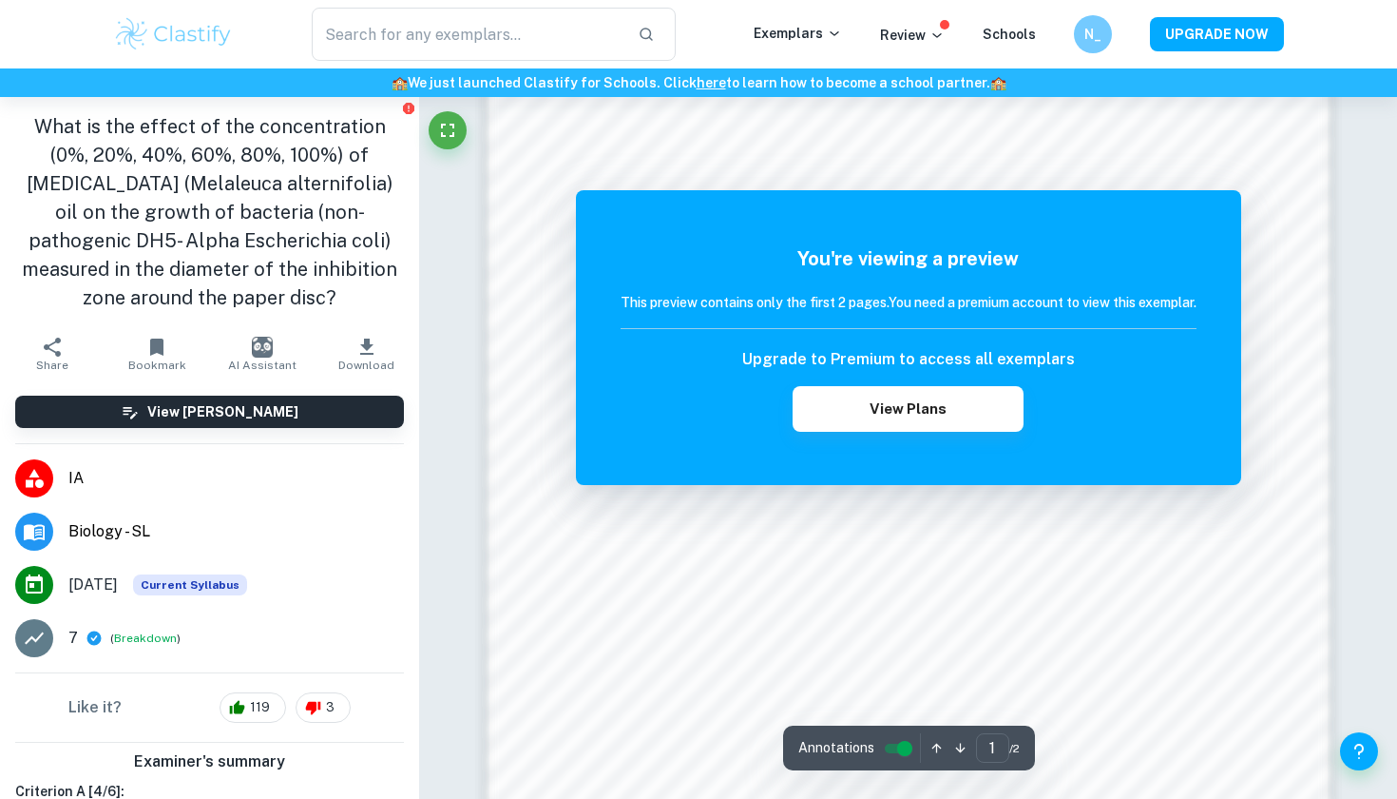
scroll to position [1474, 0]
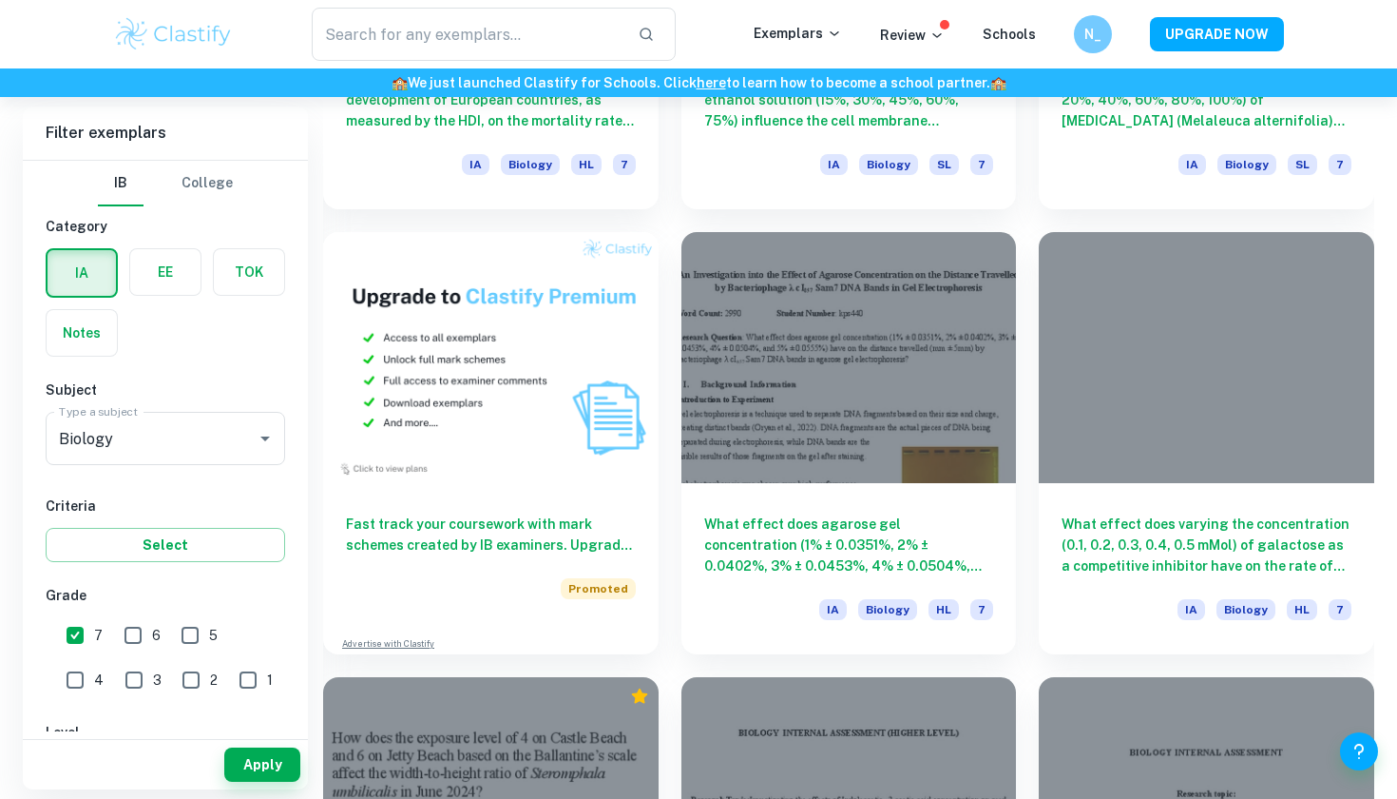
scroll to position [1397, 0]
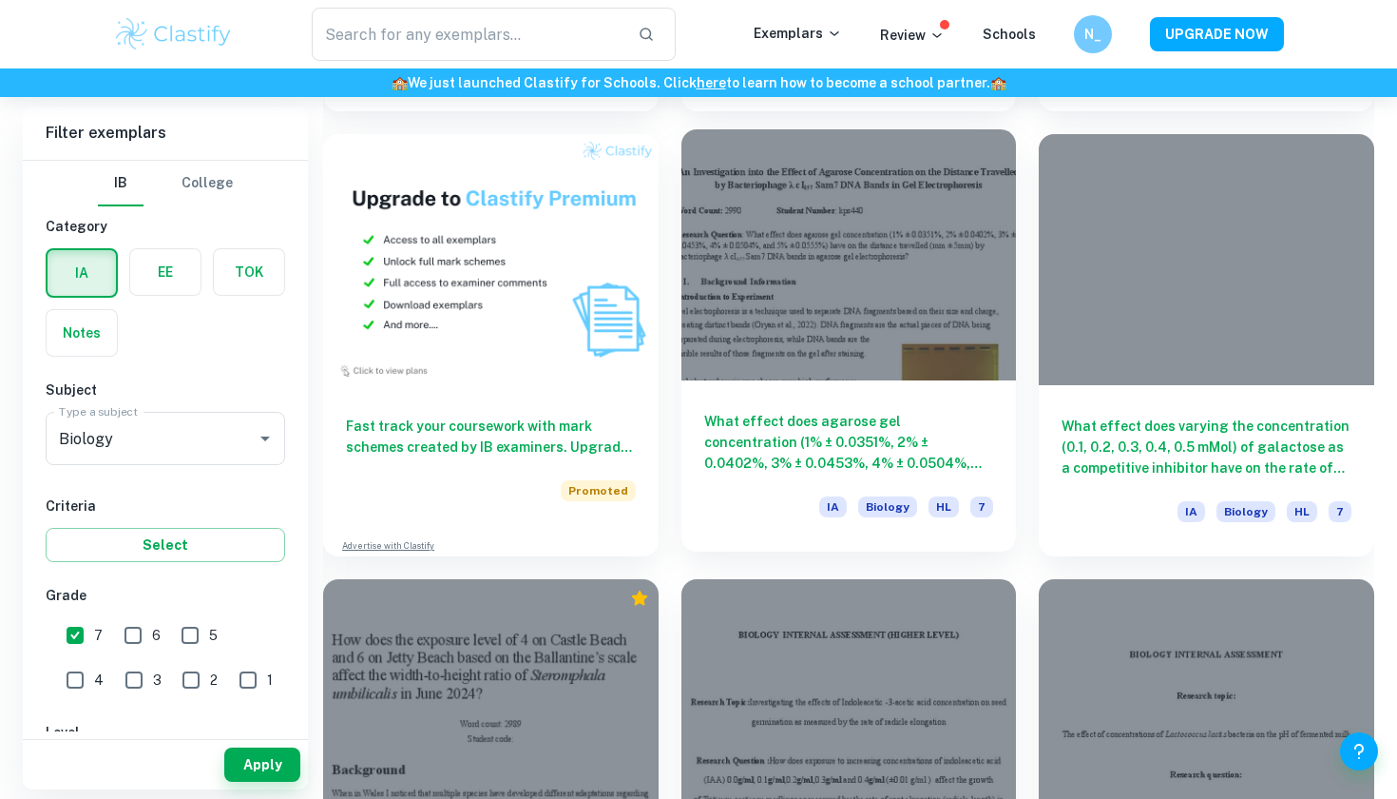
click at [824, 327] on div at bounding box center [850, 254] width 336 height 251
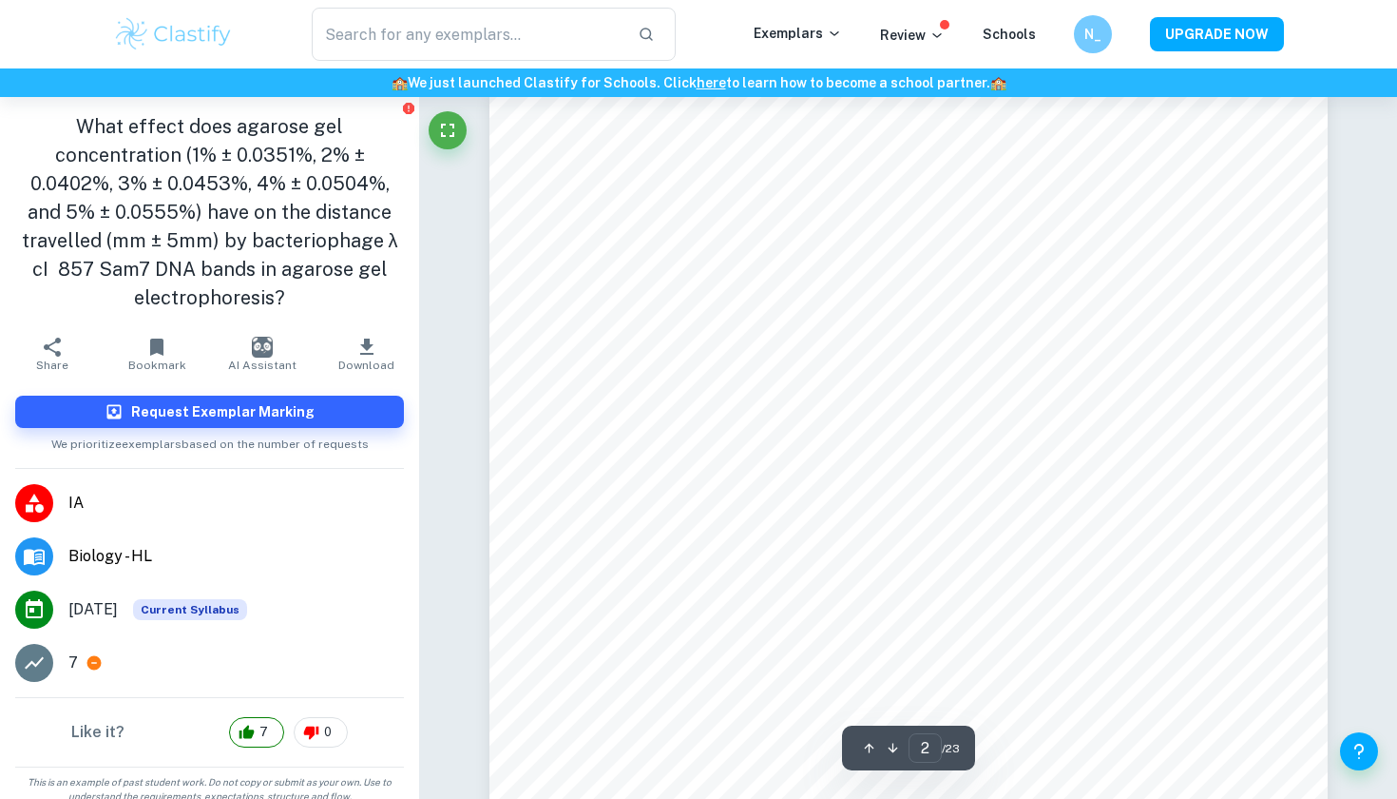
scroll to position [1266, 1]
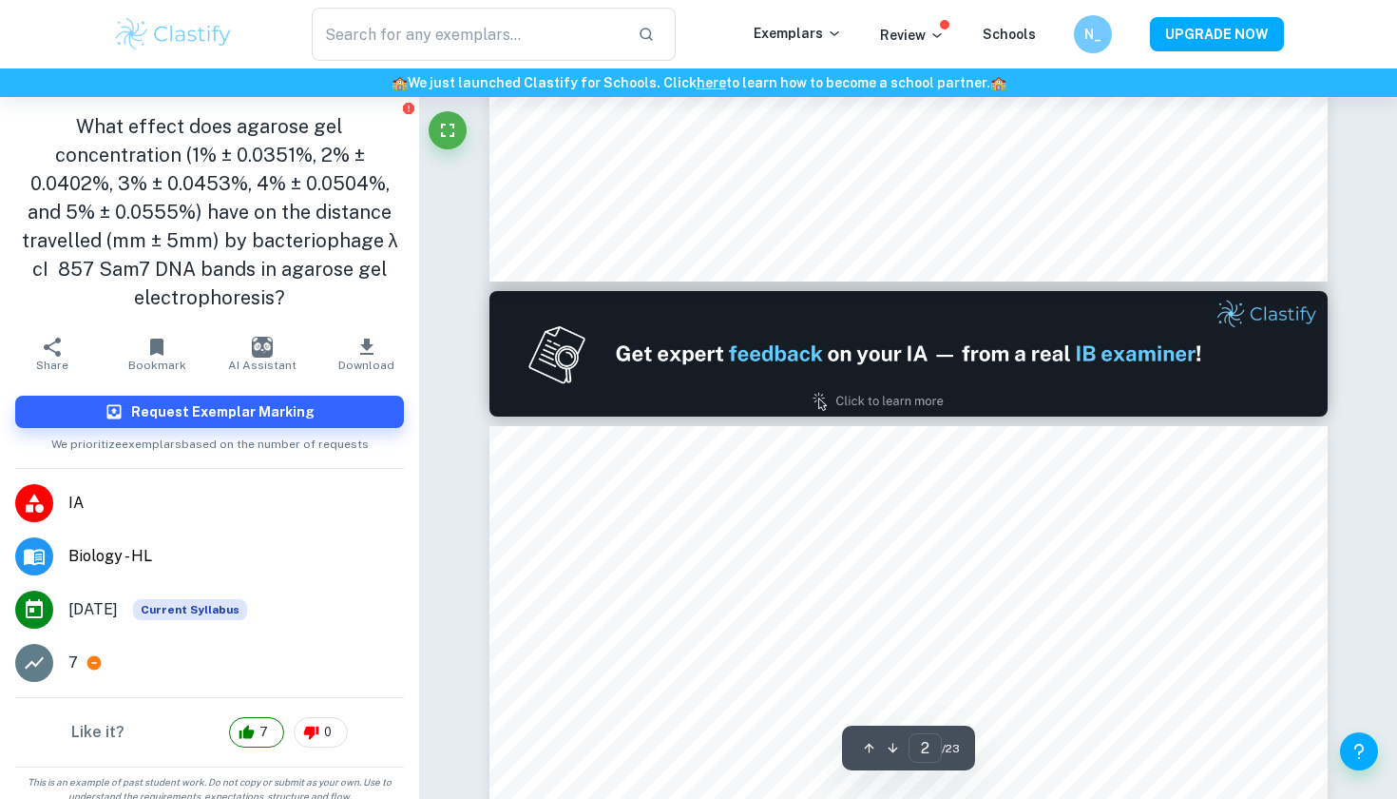
type input "1"
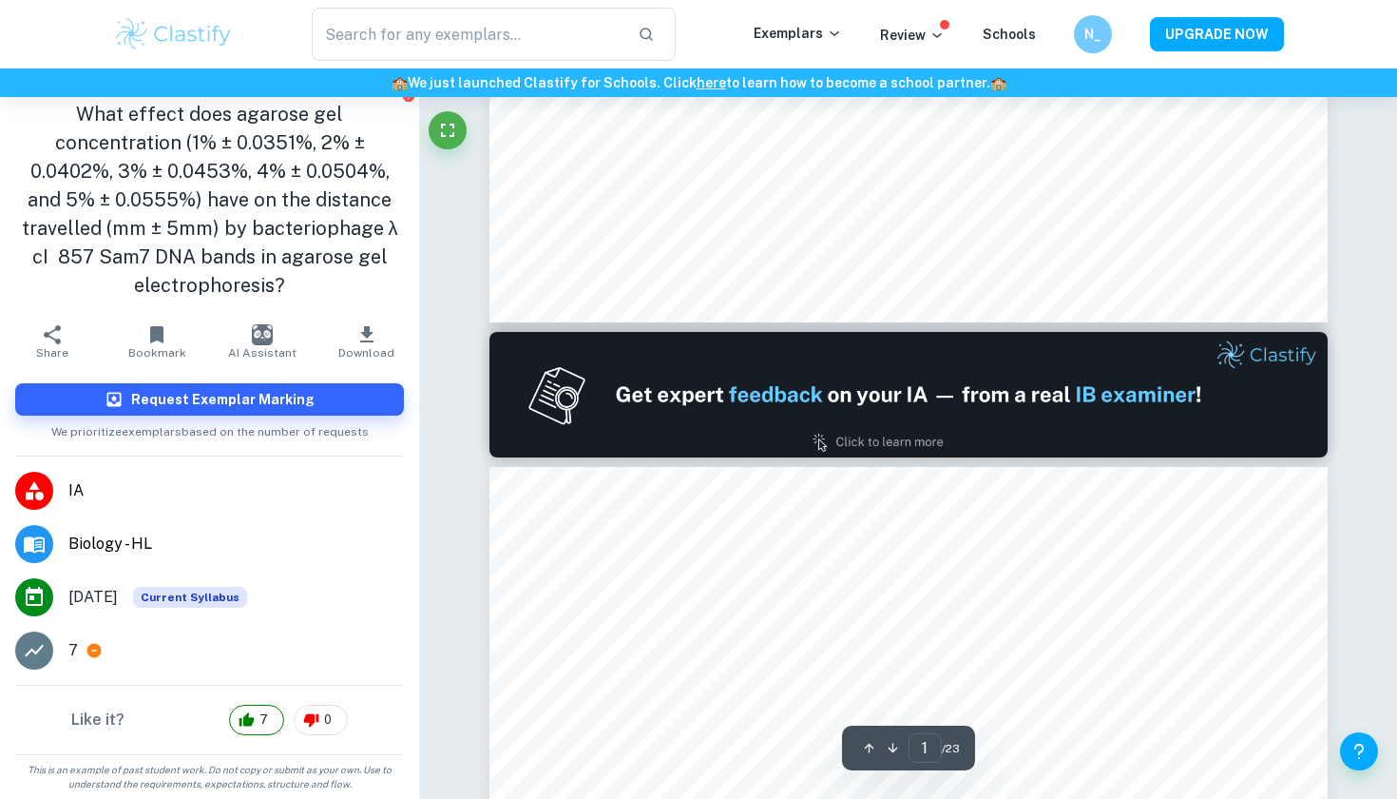
scroll to position [911, 0]
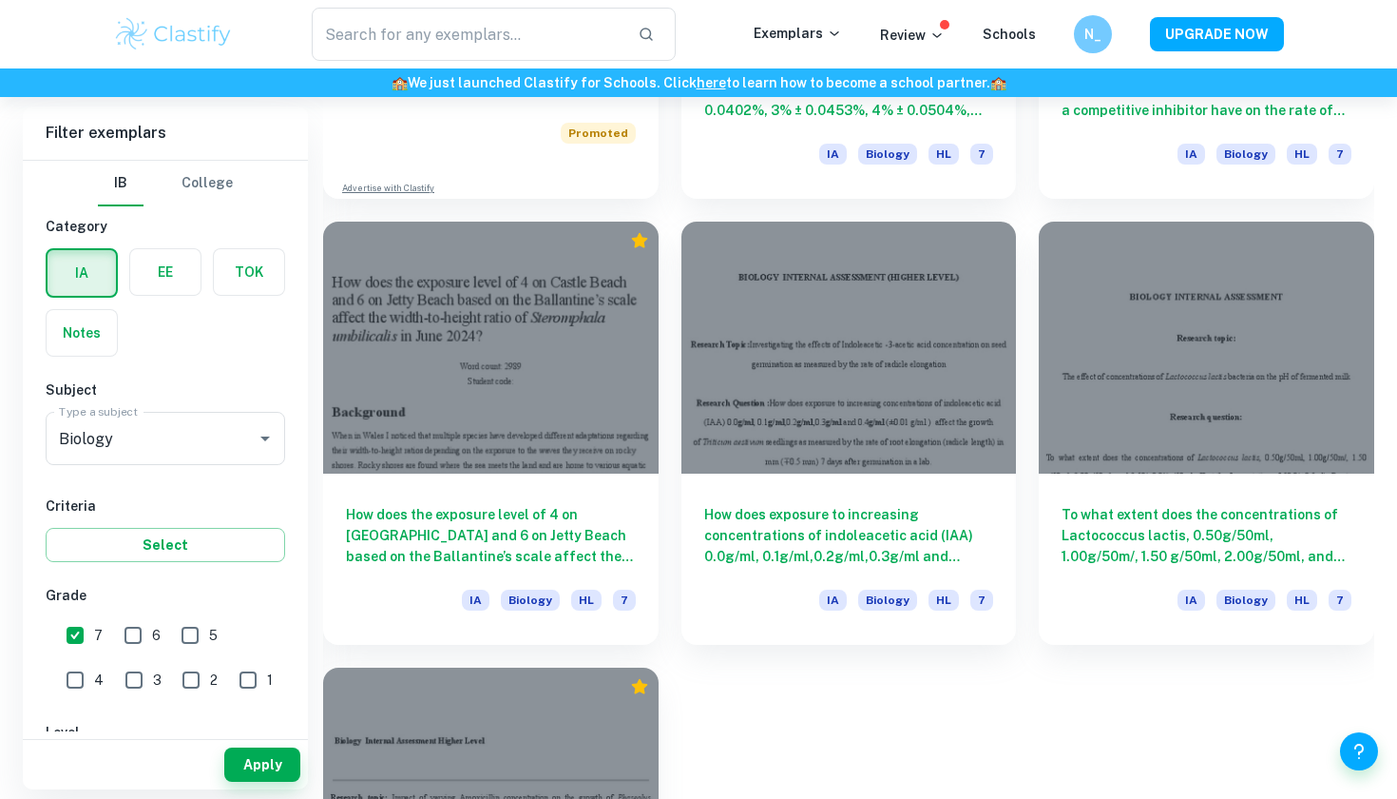
scroll to position [1856, 0]
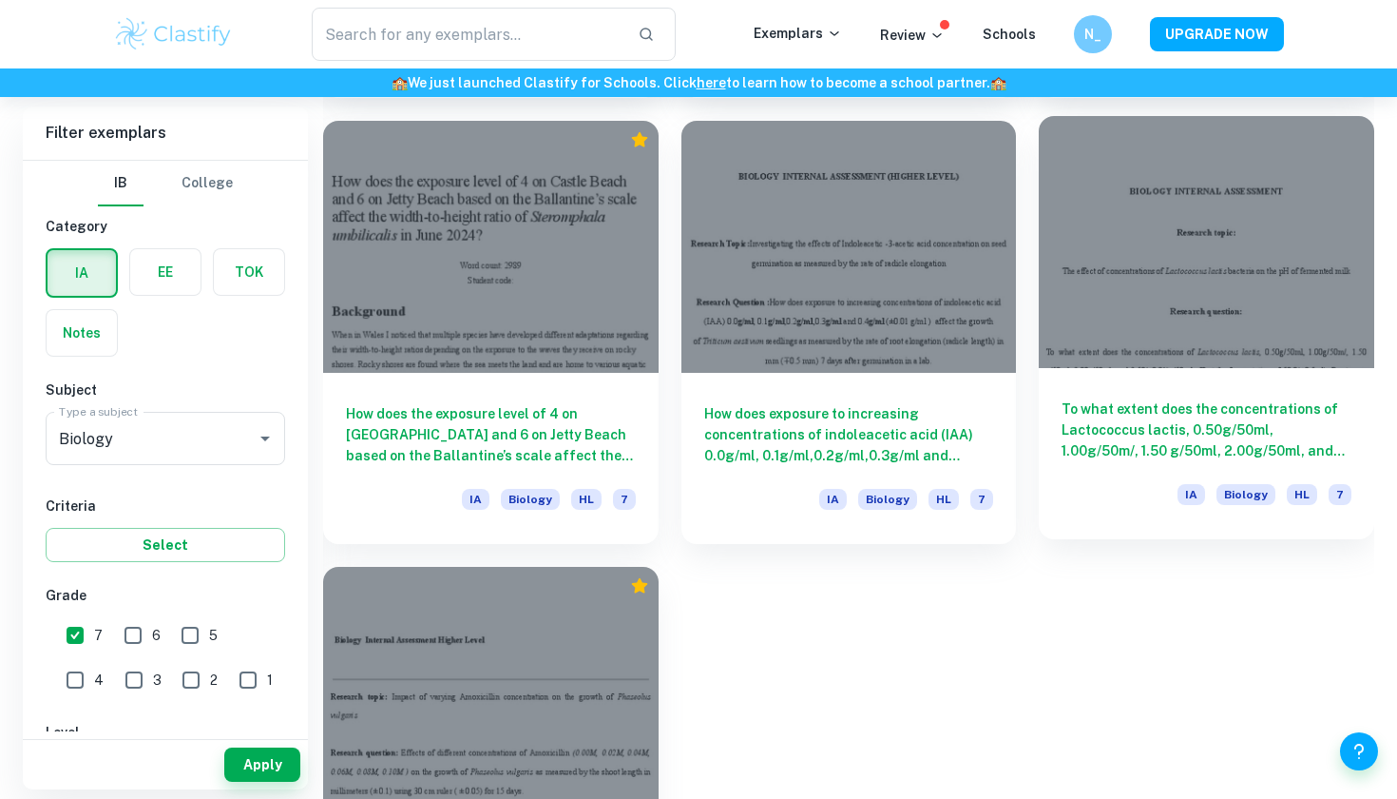
click at [1074, 301] on div at bounding box center [1207, 241] width 336 height 251
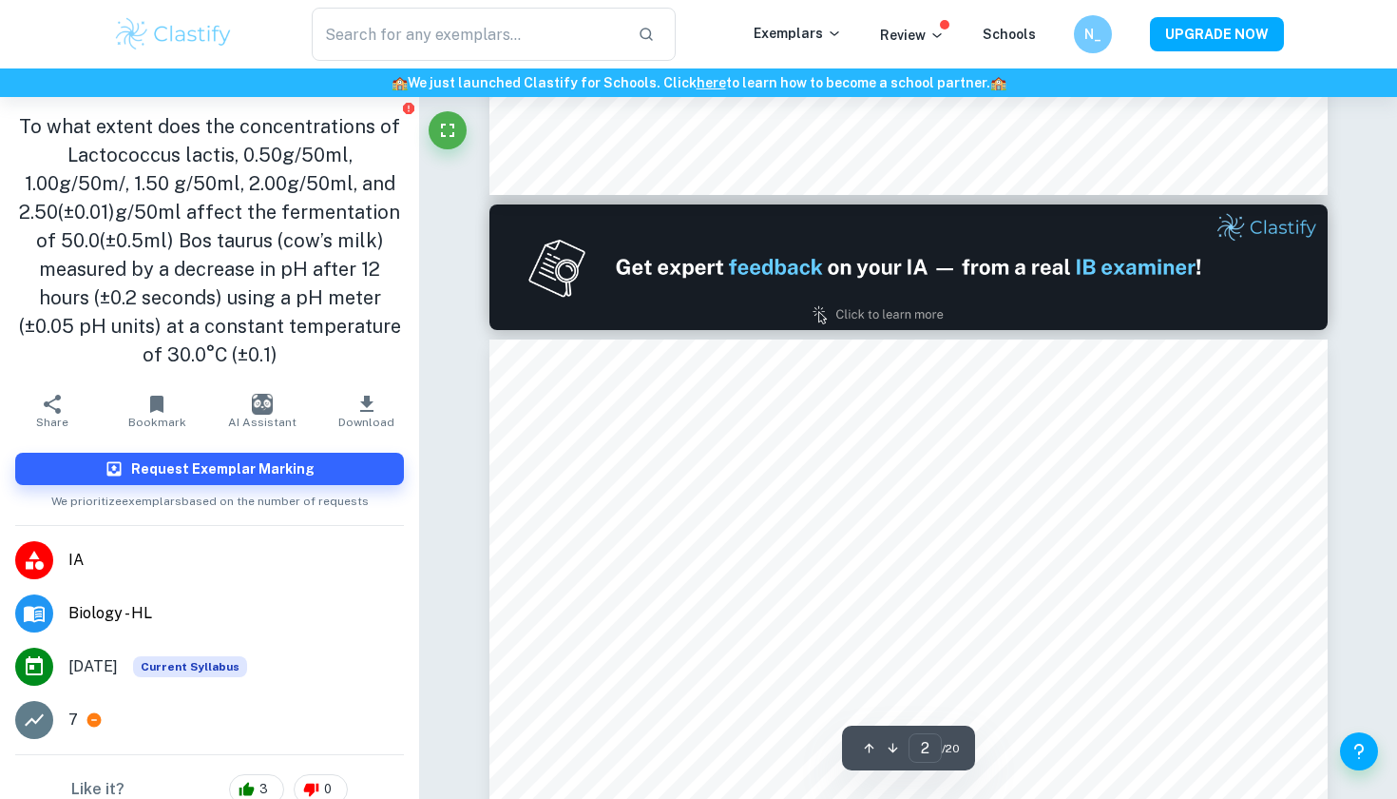
scroll to position [1208, 0]
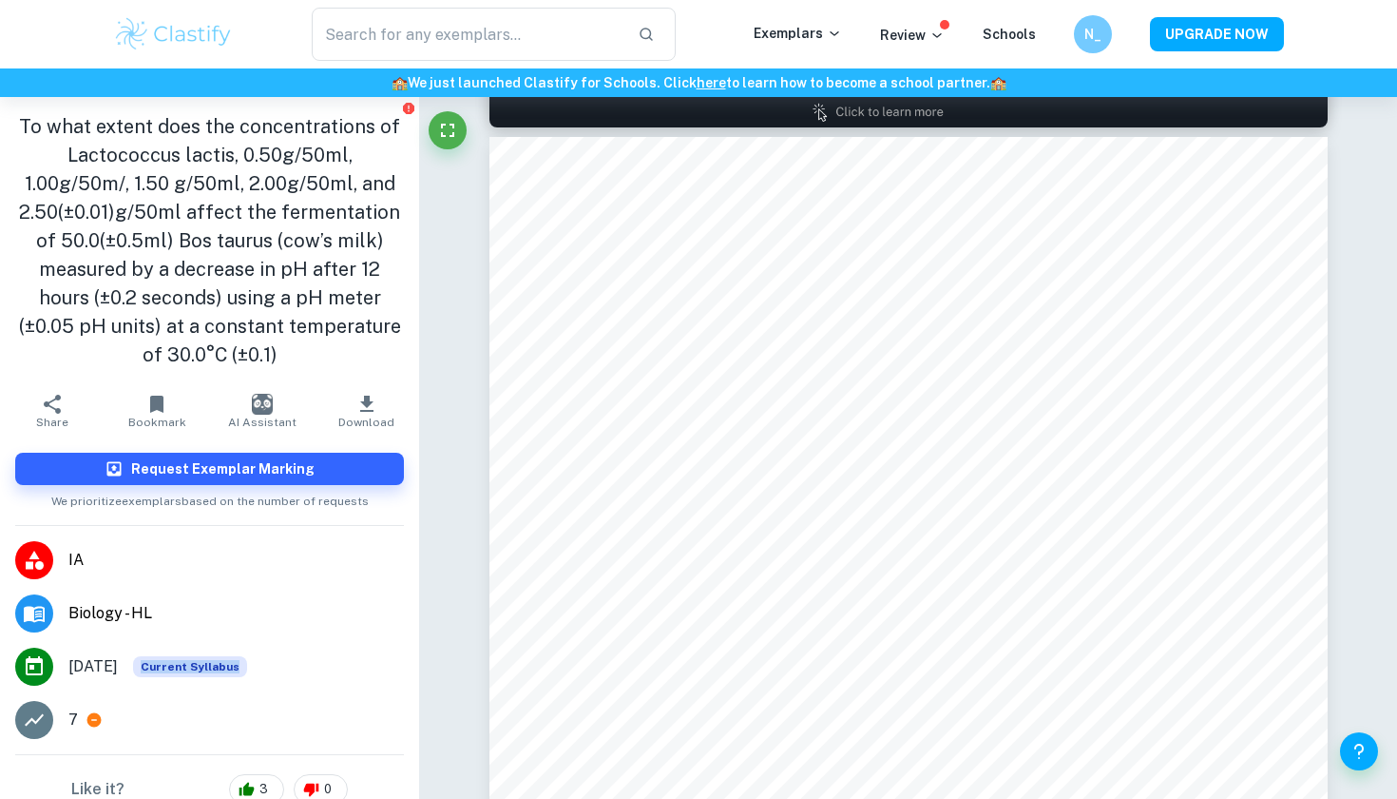
drag, startPoint x: 150, startPoint y: 672, endPoint x: 321, endPoint y: 672, distance: 171.1
click at [321, 672] on li "[DATE] Current Syllabus" at bounding box center [209, 666] width 419 height 53
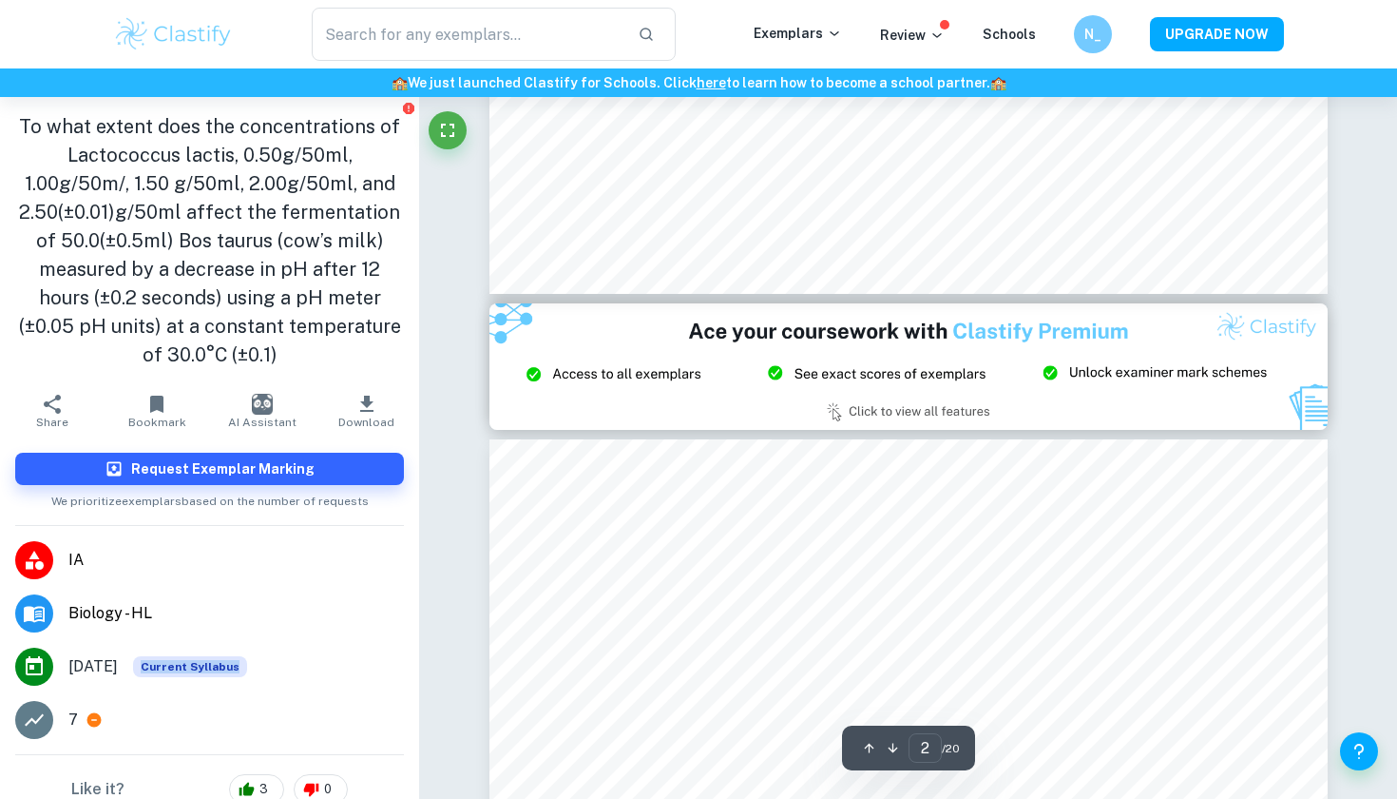
type input "3"
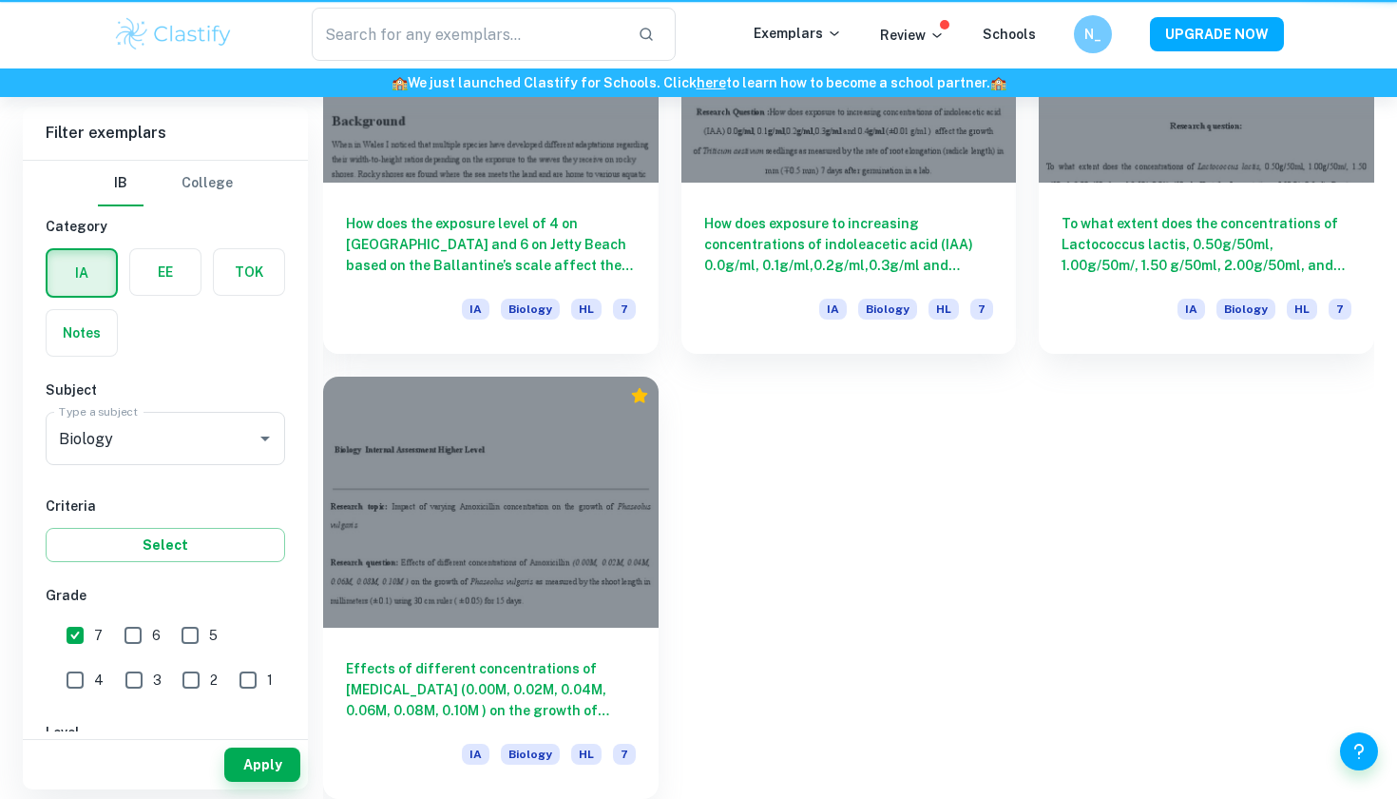
scroll to position [1856, 0]
